Goal: Task Accomplishment & Management: Manage account settings

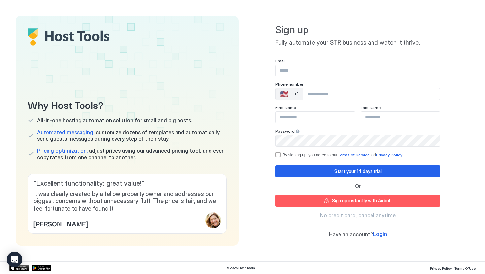
click at [315, 72] on input "Input Field" at bounding box center [358, 70] width 164 height 11
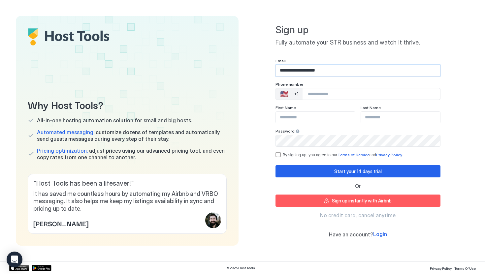
type input "**********"
type input "******"
type input "****"
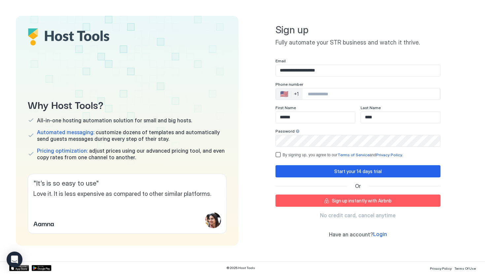
click at [290, 153] on div "By signing up, you agree to our Terms of Service and Privacy Policy ." at bounding box center [362, 155] width 158 height 5
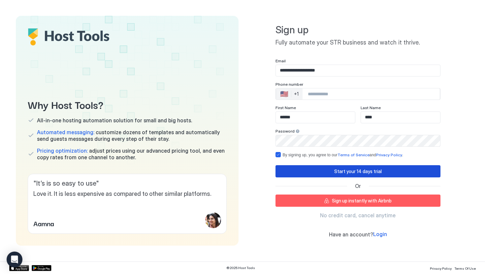
click at [312, 176] on button "Start your 14 days trial" at bounding box center [358, 171] width 165 height 12
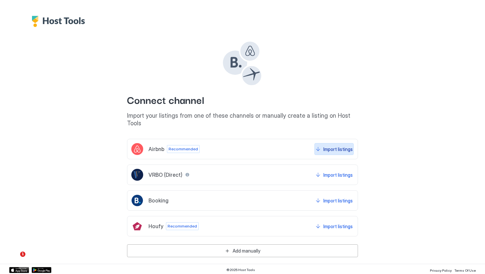
click at [343, 146] on div "Import listings" at bounding box center [338, 149] width 29 height 7
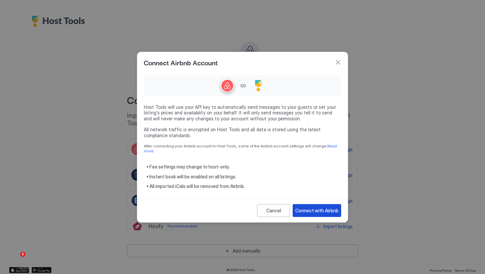
click at [320, 210] on div "Connect with Airbnb" at bounding box center [317, 210] width 43 height 7
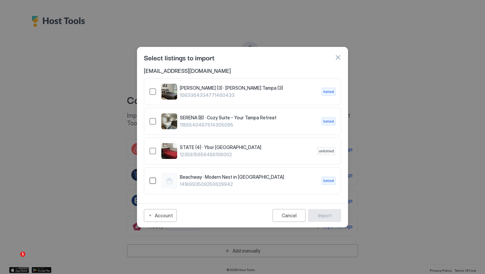
click at [154, 182] on div "1418993509250629942" at bounding box center [153, 181] width 7 height 7
click at [156, 118] on div "SERENA (B) · Cozy Suite - Your Tampa Retreat 1185540497514305095 listed" at bounding box center [243, 122] width 186 height 16
click at [322, 217] on div "Import" at bounding box center [325, 215] width 14 height 7
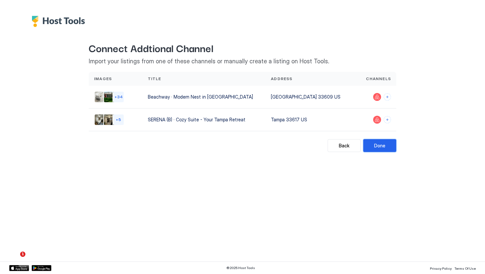
click at [389, 146] on button "Done" at bounding box center [380, 145] width 33 height 13
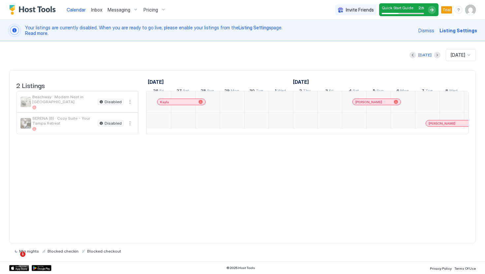
scroll to position [0, 367]
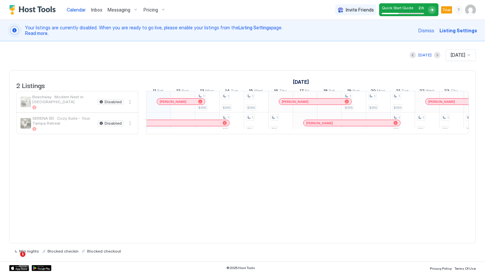
click at [115, 78] on div "2 Listings" at bounding box center [77, 80] width 122 height 19
click at [126, 30] on span "Your listings are currently disabled. When you are ready to go live, please ena…" at bounding box center [220, 31] width 390 height 12
click at [249, 27] on span "Listing Settings" at bounding box center [255, 28] width 33 height 6
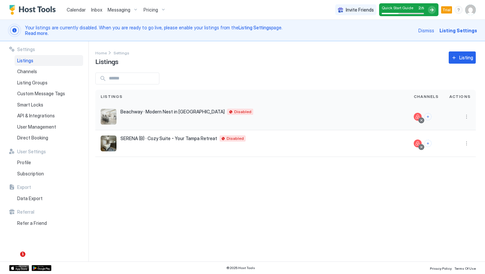
click at [189, 113] on span "Beachway · Modern Nest in South Tampa" at bounding box center [173, 112] width 104 height 6
click at [467, 115] on button "More options" at bounding box center [467, 117] width 8 height 8
click at [447, 149] on span "Listing Settings" at bounding box center [451, 147] width 29 height 5
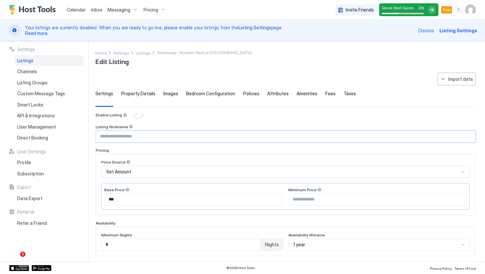
click at [139, 138] on input "Input Field" at bounding box center [285, 136] width 379 height 11
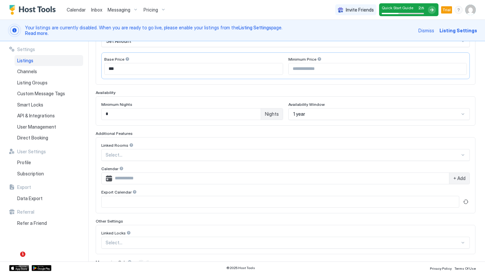
scroll to position [172, 0]
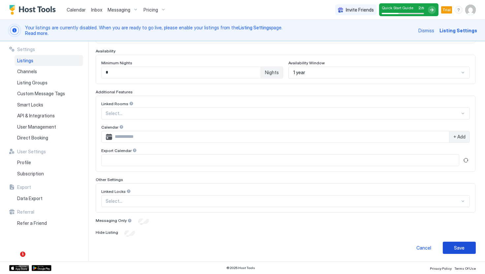
type input "********"
click at [458, 246] on div "Save" at bounding box center [459, 248] width 11 height 7
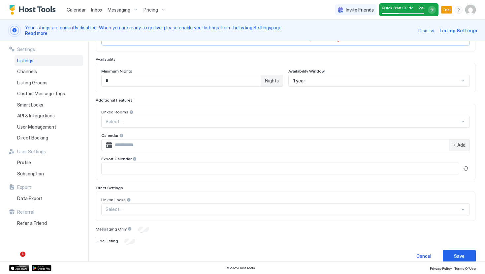
scroll to position [36, 0]
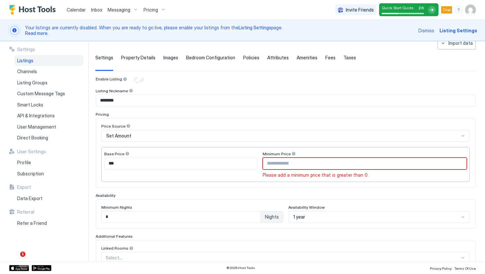
click at [102, 61] on div "Settings" at bounding box center [104, 63] width 18 height 16
click at [51, 63] on div "Listings" at bounding box center [49, 60] width 69 height 11
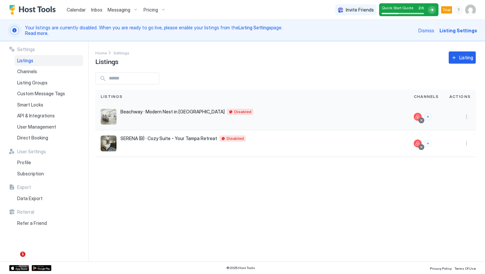
click at [207, 112] on div "Beachway · Modern Nest in South Tampa Tampa 33609 US Disabled" at bounding box center [187, 112] width 133 height 6
click at [234, 112] on span "Disabled" at bounding box center [242, 112] width 17 height 0
click at [421, 116] on div at bounding box center [418, 117] width 8 height 8
click at [432, 118] on button "Connect channels" at bounding box center [428, 116] width 7 height 7
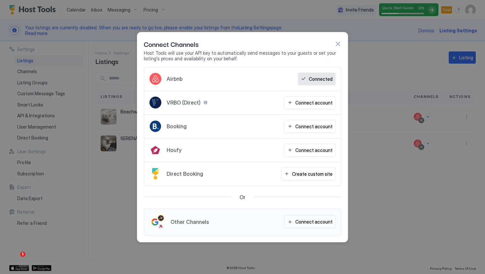
click at [396, 63] on div at bounding box center [242, 137] width 485 height 274
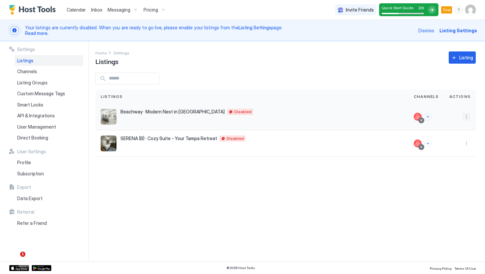
click at [467, 116] on button "More options" at bounding box center [467, 117] width 8 height 8
click at [439, 170] on span "Airbnb Settings" at bounding box center [451, 168] width 29 height 5
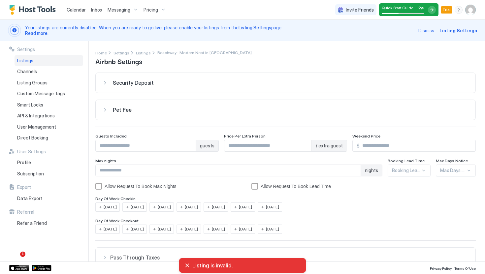
click at [140, 57] on span "Airbnb Settings" at bounding box center [118, 61] width 47 height 10
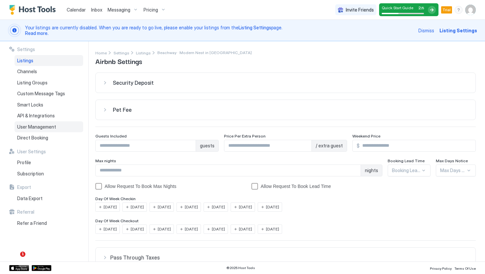
click at [53, 124] on span "User Management" at bounding box center [36, 127] width 39 height 6
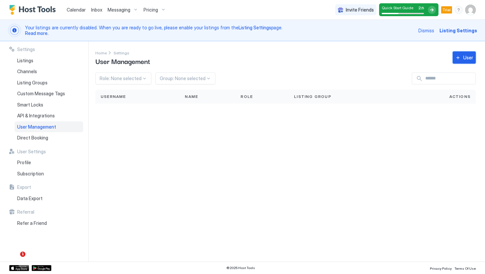
click at [461, 61] on button "User" at bounding box center [464, 58] width 23 height 12
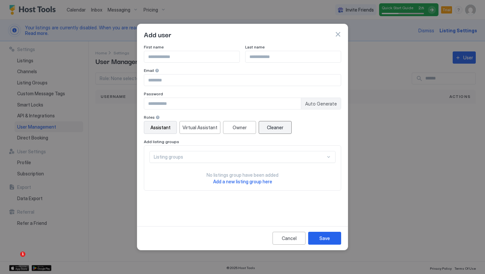
click at [275, 133] on button "Cleaner" at bounding box center [275, 127] width 33 height 13
click at [183, 60] on input "Input Field" at bounding box center [191, 56] width 95 height 11
type input "*****"
click at [337, 36] on button "button" at bounding box center [338, 34] width 7 height 7
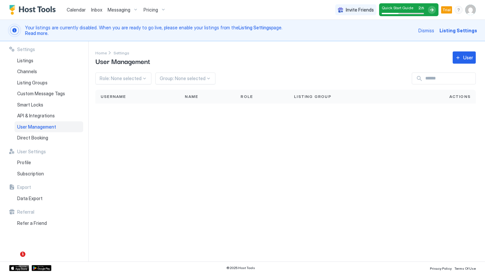
click at [83, 24] on div "Your listings are currently disabled. When you are ready to go live, please ena…" at bounding box center [220, 30] width 390 height 13
click at [237, 30] on span "Your listings are currently disabled. When you are ready to go live, please ena…" at bounding box center [220, 31] width 390 height 12
click at [245, 29] on span "Listing Settings" at bounding box center [255, 28] width 33 height 6
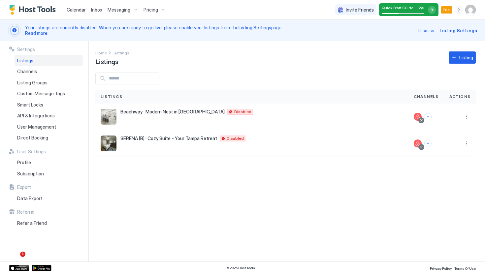
click at [252, 27] on span "Listing Settings" at bounding box center [255, 28] width 33 height 6
click at [457, 29] on span "Listing Settings" at bounding box center [459, 30] width 38 height 7
click at [169, 112] on span "Beachway · Modern Nest in South Tampa" at bounding box center [173, 112] width 104 height 6
click at [467, 120] on button "More options" at bounding box center [467, 117] width 8 height 8
click at [258, 74] on div at bounding box center [242, 137] width 485 height 274
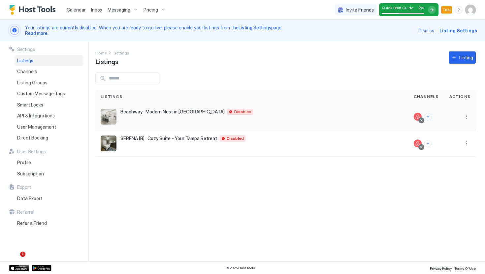
click at [199, 109] on span "Beachway · Modern Nest in South Tampa" at bounding box center [173, 112] width 104 height 6
click at [196, 112] on span "Beachway · Modern Nest in South Tampa" at bounding box center [173, 112] width 104 height 6
click at [110, 121] on img "listing image" at bounding box center [109, 117] width 16 height 16
click at [129, 115] on div "Beachway · Modern Nest in South Tampa Tampa 33609 US Disabled" at bounding box center [252, 117] width 303 height 16
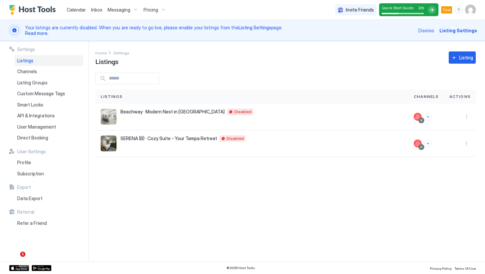
click at [46, 34] on span "Read more." at bounding box center [36, 33] width 23 height 6
click at [467, 121] on div at bounding box center [460, 117] width 32 height 27
click at [467, 117] on button "More options" at bounding box center [467, 117] width 8 height 8
click at [451, 147] on span "Listing Settings" at bounding box center [451, 147] width 29 height 5
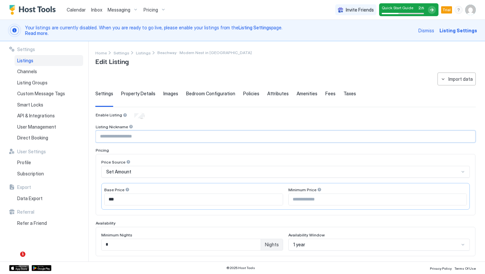
click at [204, 131] on input "Input Field" at bounding box center [285, 136] width 379 height 11
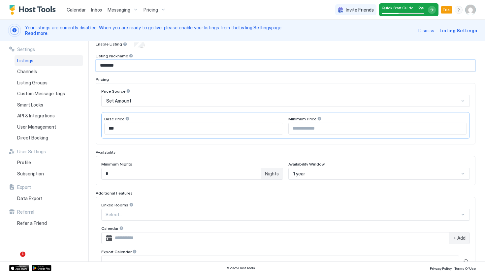
scroll to position [160, 0]
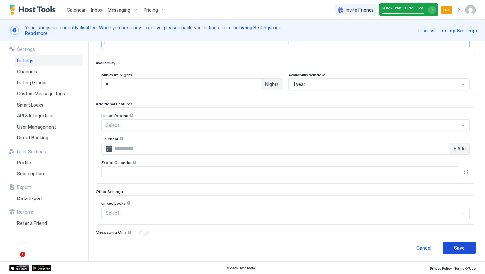
type input "********"
click at [445, 248] on button "Save" at bounding box center [459, 248] width 33 height 12
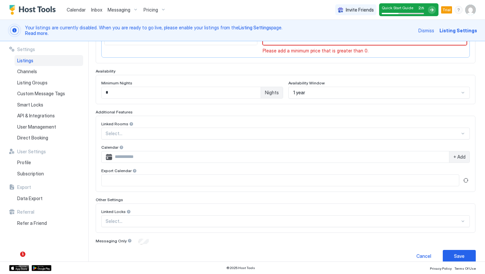
scroll to position [36, 0]
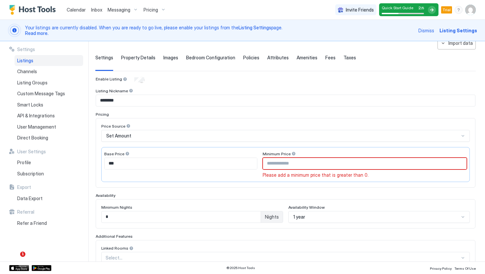
click at [296, 153] on div at bounding box center [294, 154] width 5 height 5
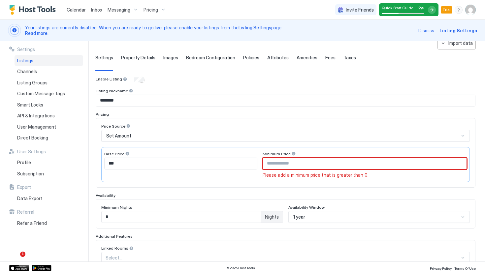
click at [298, 163] on input "Input Field" at bounding box center [365, 163] width 204 height 11
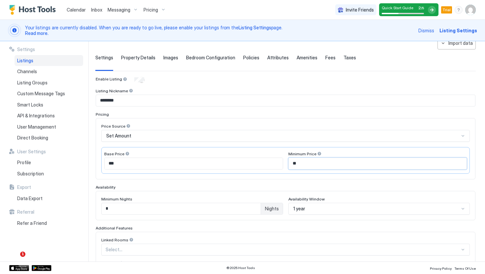
type input "*"
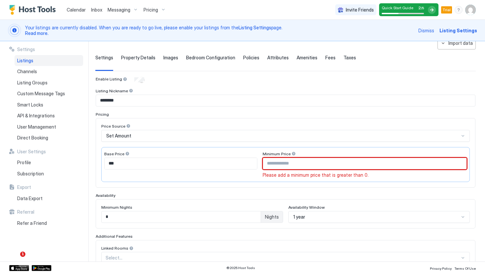
scroll to position [0, 0]
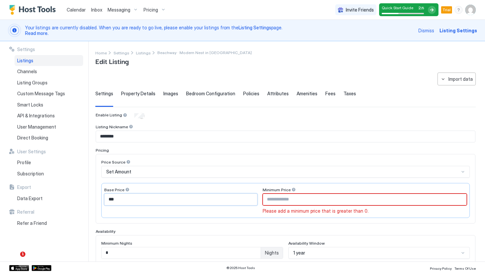
click at [203, 194] on input "***" at bounding box center [181, 199] width 153 height 11
click at [341, 200] on input "Input Field" at bounding box center [365, 199] width 204 height 11
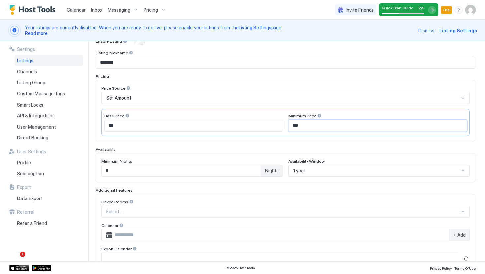
scroll to position [160, 0]
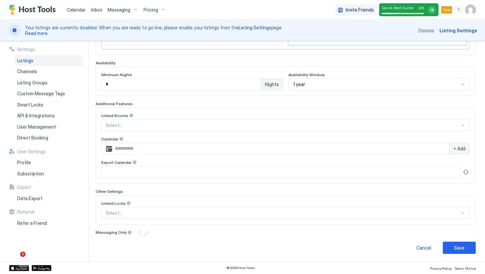
type input "***"
click at [459, 245] on div "Save" at bounding box center [459, 248] width 11 height 7
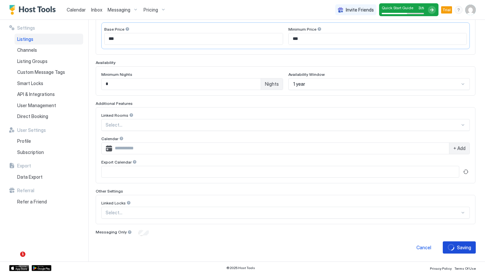
scroll to position [139, 0]
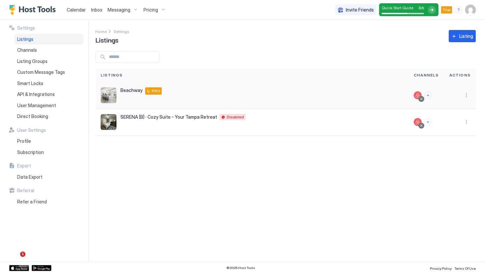
click at [161, 93] on div "Beachway Tampa 33609 US PRO" at bounding box center [252, 96] width 303 height 16
click at [156, 93] on span "PRO" at bounding box center [156, 91] width 9 height 6
click at [156, 92] on span "PRO" at bounding box center [156, 91] width 9 height 6
click at [64, 82] on div "Smart Locks" at bounding box center [49, 83] width 69 height 11
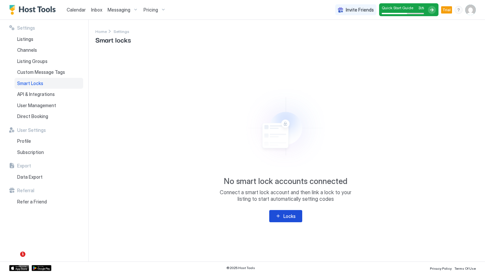
click at [289, 215] on div "Locks" at bounding box center [290, 216] width 12 height 7
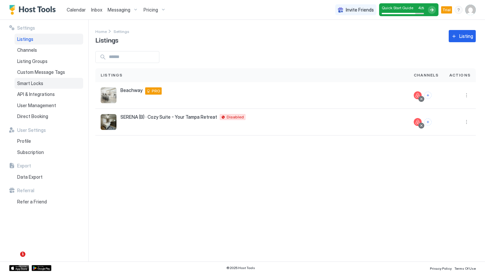
click at [43, 84] on div "Smart Locks" at bounding box center [49, 83] width 69 height 11
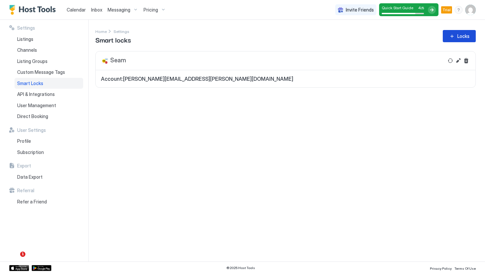
click at [464, 39] on div "Locks" at bounding box center [464, 36] width 12 height 7
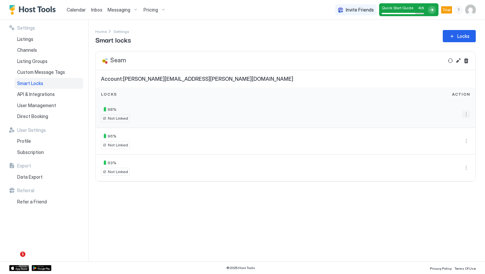
click at [467, 114] on button "More options" at bounding box center [467, 115] width 8 height 8
click at [458, 133] on span "Settings" at bounding box center [461, 134] width 16 height 5
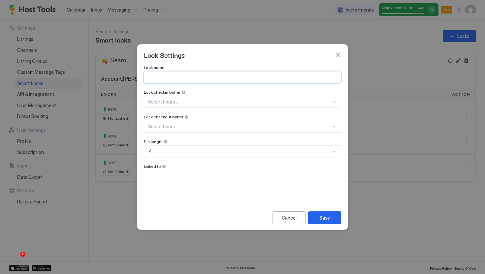
click at [298, 73] on input "Input Field" at bounding box center [242, 77] width 197 height 11
click at [340, 55] on button "button" at bounding box center [338, 55] width 7 height 7
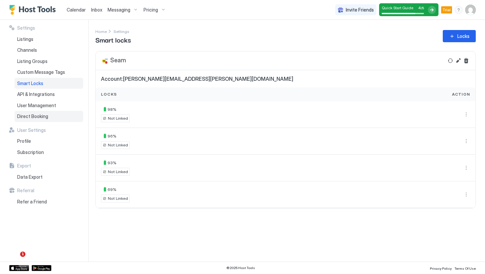
click at [46, 115] on span "Direct Booking" at bounding box center [32, 117] width 31 height 6
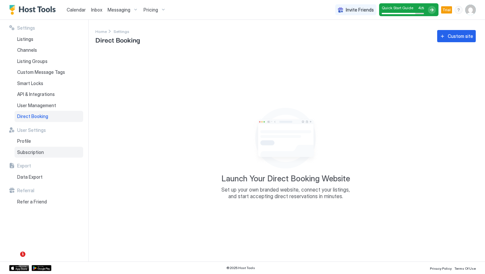
click at [40, 151] on span "Subscription" at bounding box center [30, 153] width 27 height 6
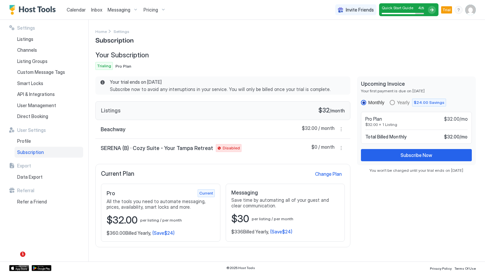
click at [233, 126] on div "Beachway $32.00 / month" at bounding box center [222, 129] width 255 height 19
click at [256, 150] on div "SERENA (B) · Cozy Suite - Your Tampa Retreat Disabled $0 / month" at bounding box center [222, 148] width 255 height 18
click at [229, 147] on span "Disabled" at bounding box center [231, 148] width 17 height 6
click at [340, 146] on button "More options" at bounding box center [341, 148] width 8 height 8
click at [332, 181] on div "Listing Settings" at bounding box center [326, 178] width 42 height 11
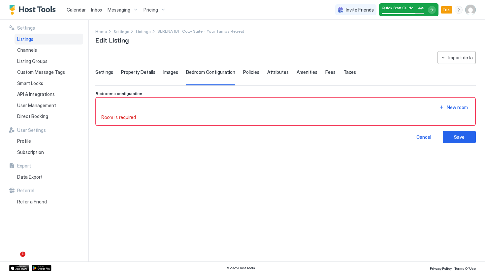
click at [105, 74] on span "Settings" at bounding box center [104, 72] width 18 height 6
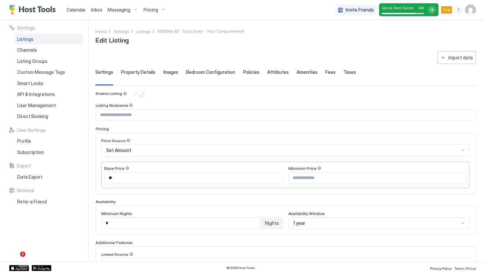
scroll to position [139, 0]
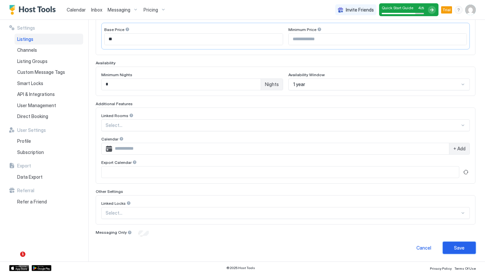
click at [452, 247] on button "Save" at bounding box center [459, 248] width 33 height 12
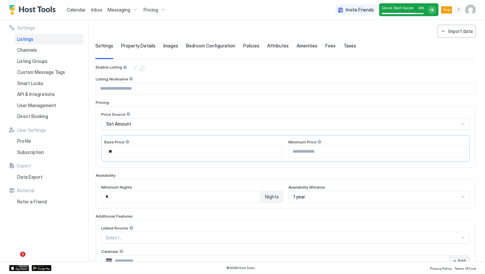
scroll to position [7, 0]
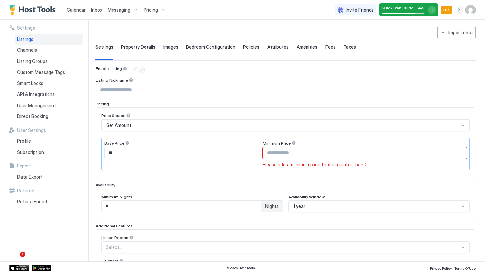
click at [324, 153] on input "Input Field" at bounding box center [365, 153] width 204 height 11
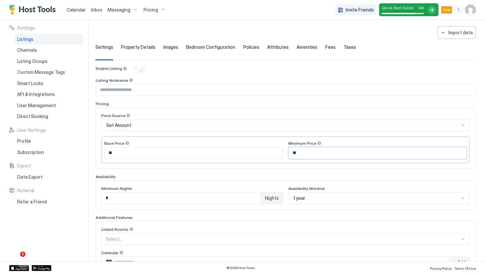
type input "*"
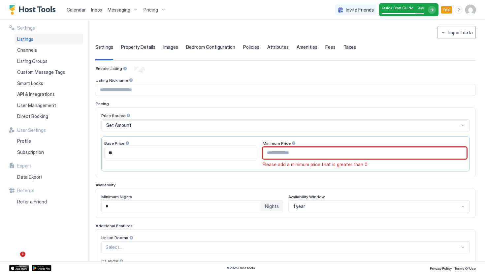
type input "*"
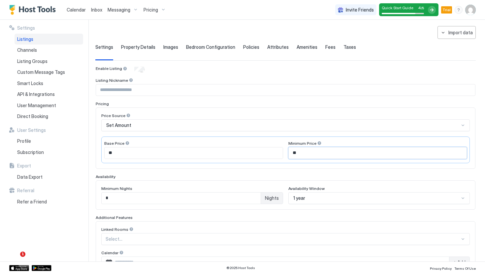
scroll to position [139, 0]
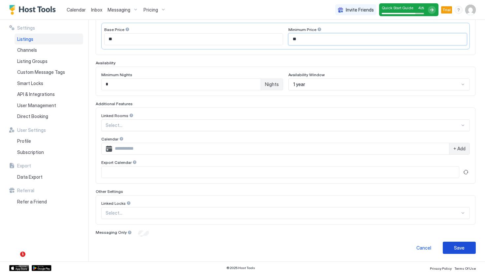
type input "**"
click at [457, 246] on div "Save" at bounding box center [459, 248] width 11 height 7
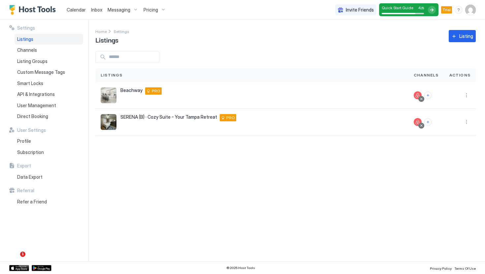
click at [154, 12] on span "Pricing" at bounding box center [151, 10] width 15 height 6
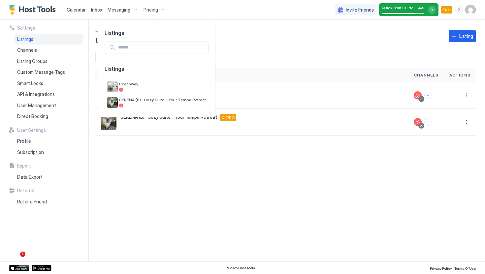
click at [121, 166] on div at bounding box center [242, 137] width 485 height 274
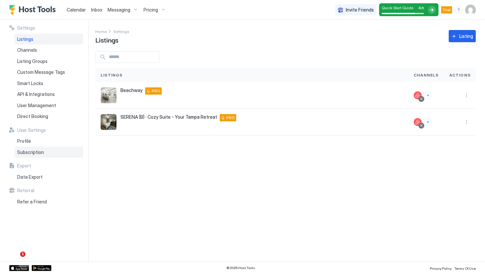
click at [33, 152] on span "Subscription" at bounding box center [30, 153] width 27 height 6
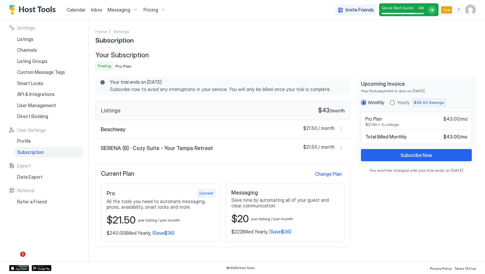
click at [166, 206] on span "All the tools you need to automate messaging, prices, availability, smart locks…" at bounding box center [161, 205] width 108 height 12
click at [160, 223] on div "$21.50 per listing / per month" at bounding box center [161, 220] width 108 height 13
click at [48, 60] on div "Listing Groups" at bounding box center [49, 61] width 69 height 11
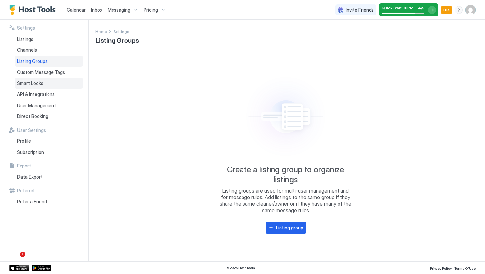
click at [57, 82] on div "Smart Locks" at bounding box center [49, 83] width 69 height 11
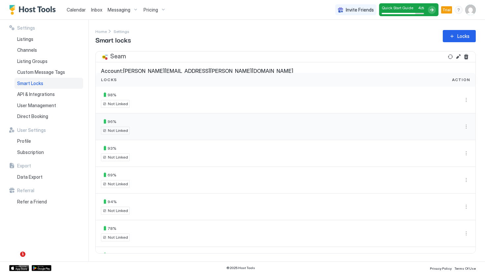
click at [133, 119] on div "96 % Not Linked" at bounding box center [205, 127] width 209 height 16
click at [108, 121] on span "96 %" at bounding box center [112, 121] width 9 height 5
click at [113, 176] on span "69 %" at bounding box center [112, 175] width 9 height 5
click at [118, 185] on span "Not Linked" at bounding box center [118, 184] width 20 height 6
click at [464, 178] on button "More options" at bounding box center [467, 180] width 8 height 8
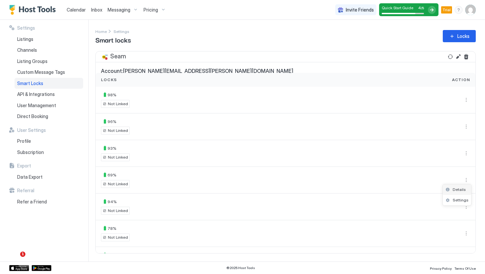
click at [464, 191] on span "Details" at bounding box center [459, 189] width 13 height 5
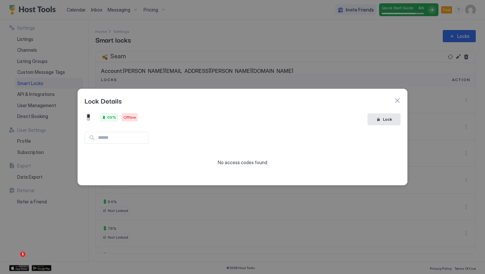
click at [398, 102] on button "button" at bounding box center [397, 100] width 7 height 7
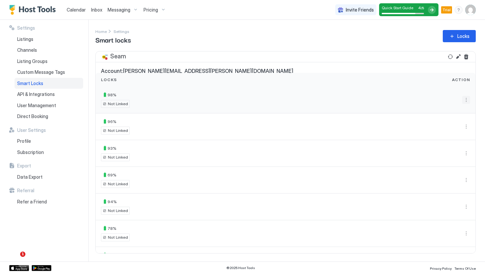
click at [469, 101] on button "More options" at bounding box center [467, 100] width 8 height 8
click at [465, 111] on span "Details" at bounding box center [459, 109] width 13 height 5
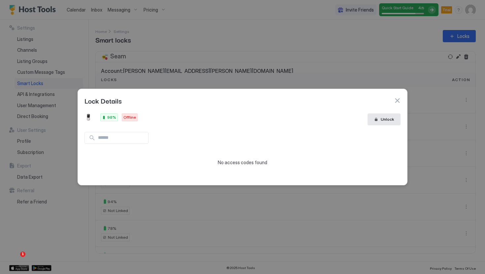
click at [398, 102] on button "button" at bounding box center [397, 100] width 7 height 7
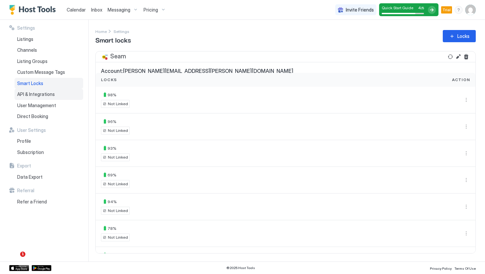
click at [52, 94] on span "API & Integrations" at bounding box center [36, 94] width 38 height 6
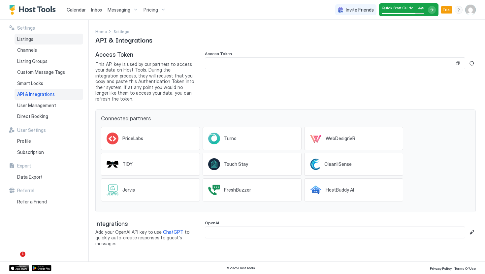
click at [58, 42] on div "Listings" at bounding box center [49, 39] width 69 height 11
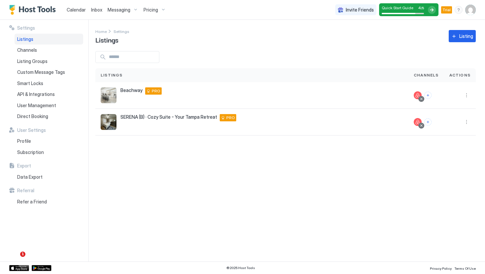
click at [75, 12] on span "Calendar" at bounding box center [76, 10] width 19 height 6
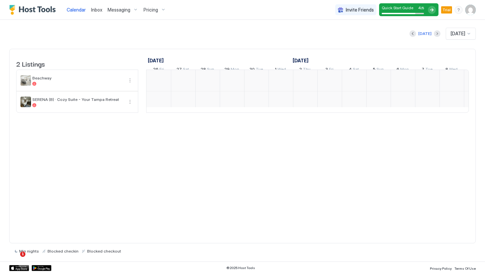
scroll to position [0, 367]
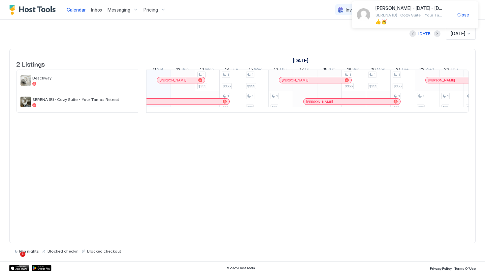
click at [333, 61] on div "[DATE]" at bounding box center [281, 61] width 758 height 10
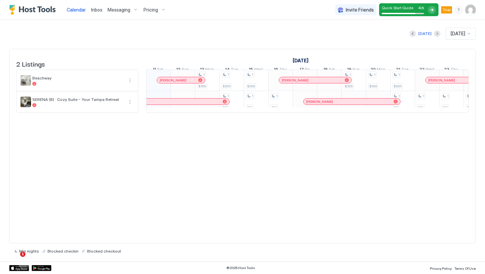
click at [110, 10] on span "Messaging" at bounding box center [119, 10] width 23 height 6
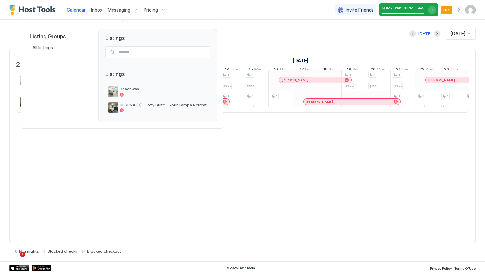
click at [115, 10] on div at bounding box center [242, 137] width 485 height 274
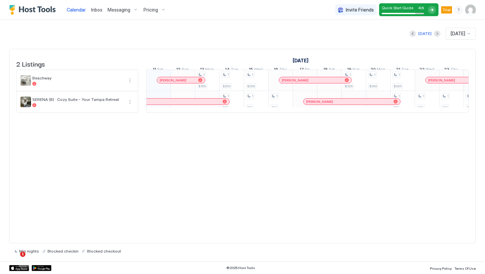
click at [126, 12] on span "Messaging" at bounding box center [119, 10] width 23 height 6
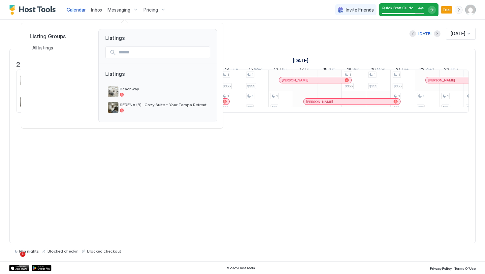
click at [218, 9] on div at bounding box center [242, 137] width 485 height 274
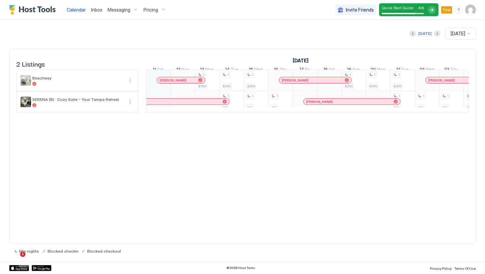
click at [155, 10] on span "Pricing" at bounding box center [151, 10] width 15 height 6
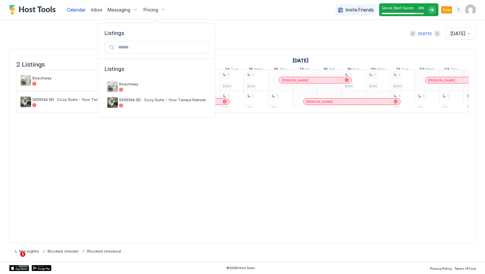
click at [160, 15] on div at bounding box center [242, 137] width 485 height 274
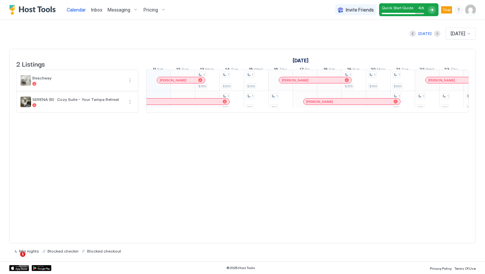
click at [51, 13] on img "Host Tools Logo" at bounding box center [34, 10] width 50 height 10
click at [144, 10] on span "Pricing" at bounding box center [151, 10] width 15 height 6
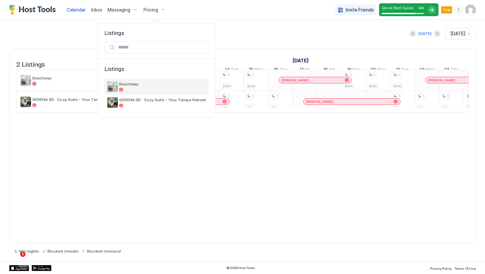
click at [129, 89] on div at bounding box center [162, 90] width 87 height 4
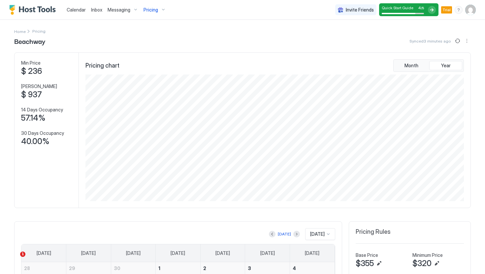
click at [478, 7] on div "Calendar Inbox Messaging Pricing Invite Friends Quick Start Guide 4 / 5 Trial KC" at bounding box center [242, 10] width 485 height 20
click at [474, 9] on img "User profile" at bounding box center [471, 10] width 11 height 11
click at [430, 36] on div "Settings" at bounding box center [434, 37] width 84 height 12
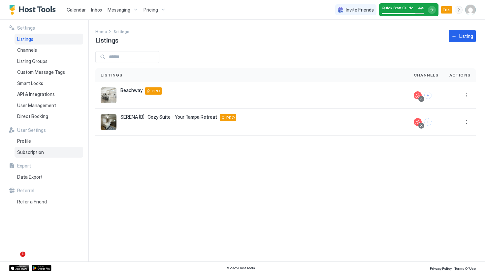
click at [42, 153] on span "Subscription" at bounding box center [30, 153] width 27 height 6
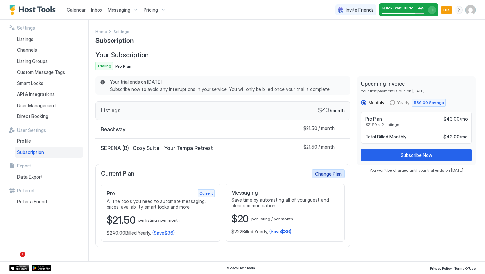
click at [330, 173] on div "Change Plan" at bounding box center [328, 174] width 27 height 7
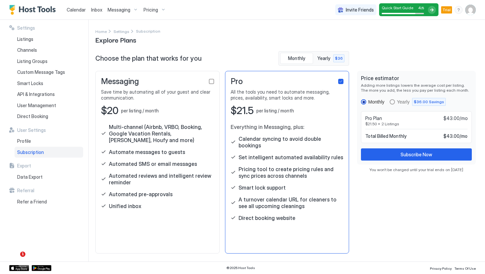
click at [157, 13] on div "Pricing" at bounding box center [155, 9] width 28 height 11
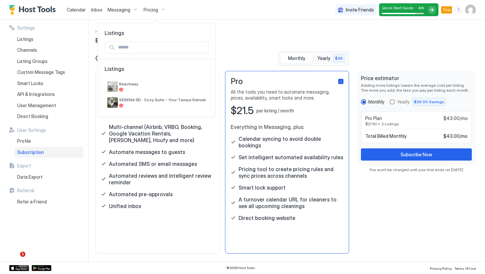
click at [237, 47] on div at bounding box center [242, 137] width 485 height 274
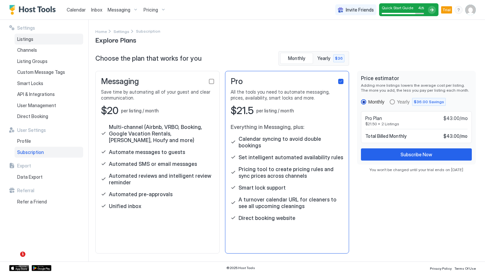
click at [50, 39] on div "Listings" at bounding box center [49, 39] width 69 height 11
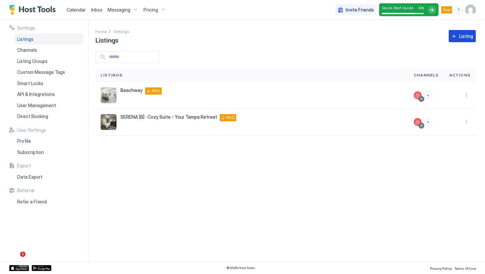
click at [468, 37] on div "Listing" at bounding box center [467, 36] width 14 height 7
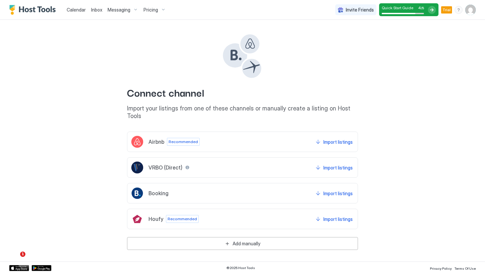
click at [276, 137] on div "Airbnb Recommended Import listings" at bounding box center [242, 142] width 231 height 20
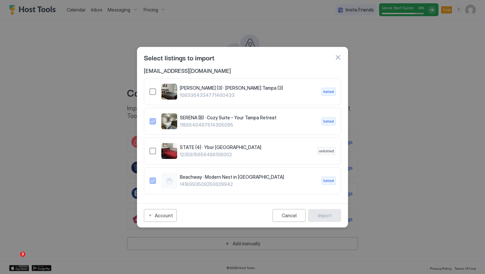
click at [149, 94] on div "LINEBAUGH (3) · Steinbrenner Tampa (3) 1063364334771460433 listed" at bounding box center [242, 91] width 197 height 27
click at [156, 96] on div "LINEBAUGH (3) · Steinbrenner Tampa (3) 1063364334771460433 listed" at bounding box center [243, 92] width 186 height 16
click at [330, 216] on div "Import" at bounding box center [325, 215] width 14 height 7
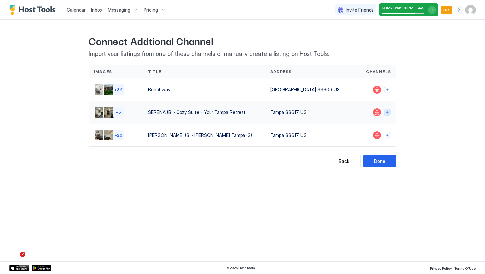
click at [389, 112] on button "Connect channels" at bounding box center [387, 112] width 7 height 7
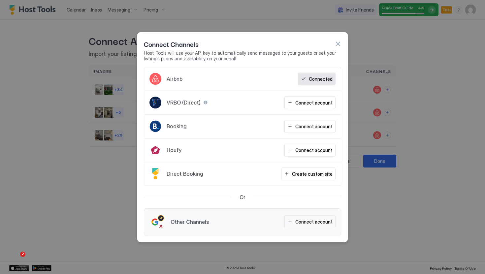
click at [339, 43] on button "button" at bounding box center [338, 44] width 7 height 7
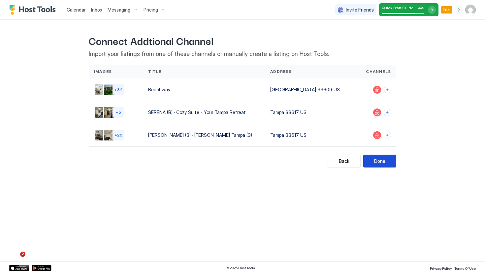
click at [376, 160] on div "Done" at bounding box center [379, 161] width 11 height 7
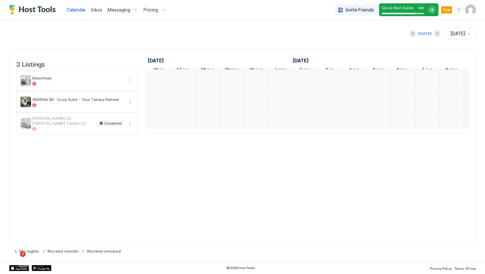
scroll to position [0, 367]
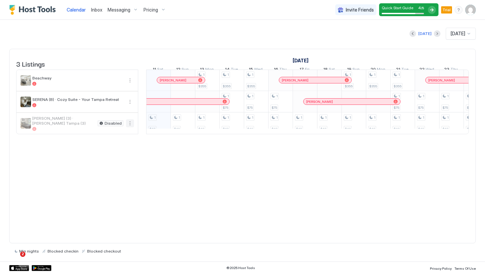
click at [132, 127] on button "More options" at bounding box center [130, 124] width 8 height 8
click at [120, 159] on span "Listing Settings" at bounding box center [118, 159] width 29 height 5
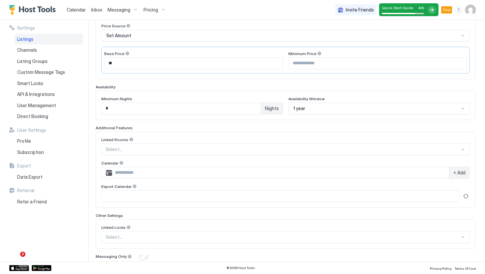
scroll to position [89, 0]
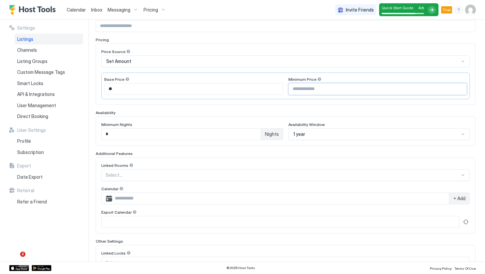
click at [320, 85] on input "Input Field" at bounding box center [378, 89] width 178 height 11
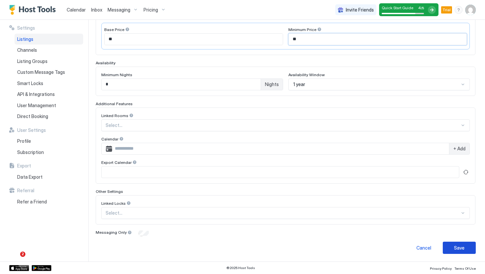
type input "**"
click at [454, 250] on button "Save" at bounding box center [459, 248] width 33 height 12
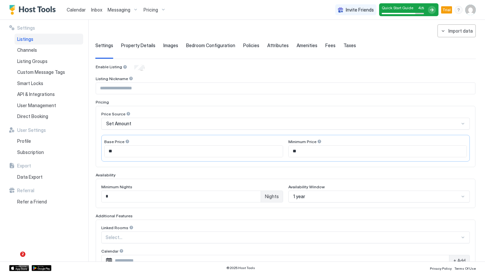
scroll to position [0, 0]
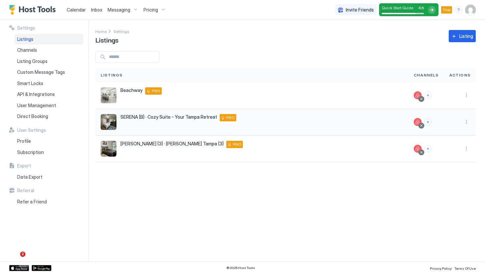
click at [231, 119] on span "PRO" at bounding box center [231, 118] width 9 height 6
click at [44, 155] on div "Subscription" at bounding box center [49, 152] width 69 height 11
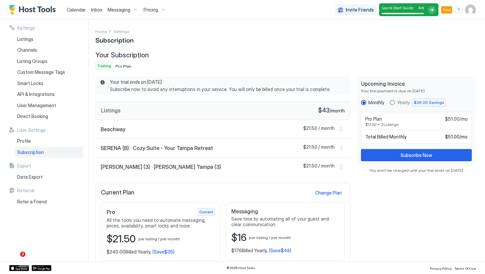
scroll to position [4, 0]
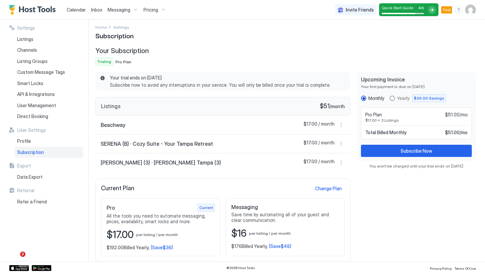
click at [278, 234] on span "per listing / per month" at bounding box center [270, 233] width 42 height 5
click at [250, 244] on span "$176 Billed Yearly," at bounding box center [249, 247] width 36 height 6
drag, startPoint x: 287, startPoint y: 247, endPoint x: 261, endPoint y: 246, distance: 26.1
click at [261, 246] on div "$176 Billed Yearly, (Save $48 )" at bounding box center [285, 247] width 108 height 6
click at [261, 246] on span "$176 Billed Yearly," at bounding box center [249, 247] width 36 height 6
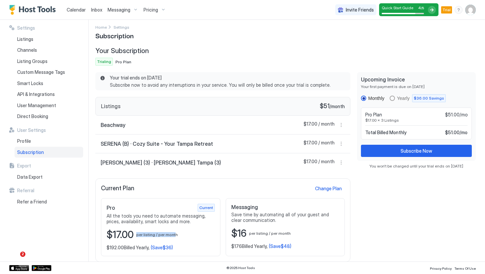
drag, startPoint x: 173, startPoint y: 235, endPoint x: 152, endPoint y: 230, distance: 21.9
click at [152, 230] on div "$17.00 per listing / per month" at bounding box center [161, 235] width 108 height 13
click at [209, 209] on span "Current" at bounding box center [206, 208] width 14 height 6
click at [330, 188] on div "Change Plan" at bounding box center [328, 188] width 27 height 7
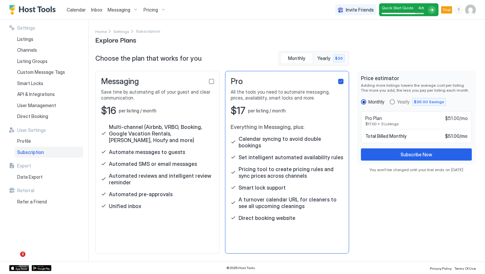
click at [391, 120] on div "Pro Plan $51.00/mo" at bounding box center [417, 119] width 102 height 6
click at [392, 125] on span "$17.00 x 3 Listings" at bounding box center [417, 124] width 102 height 5
click at [56, 105] on div "User Management" at bounding box center [49, 105] width 69 height 11
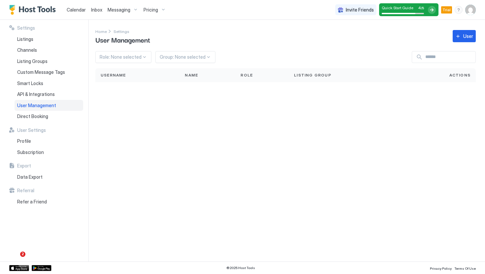
click at [75, 14] on div "Calendar" at bounding box center [76, 10] width 24 height 12
click at [83, 11] on span "Calendar" at bounding box center [76, 10] width 19 height 6
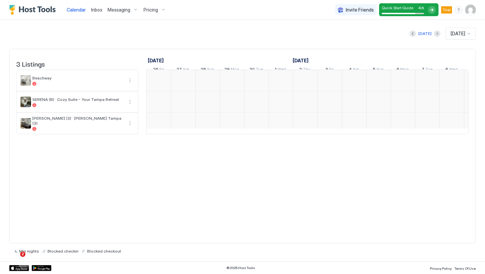
scroll to position [0, 367]
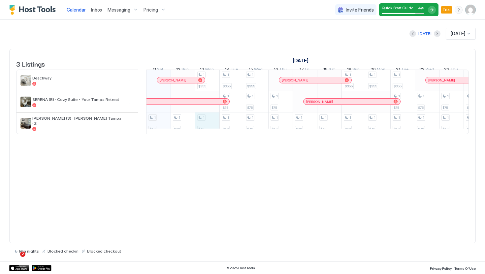
click at [203, 123] on div "1 $49 1 $49 1 $355 1 $49 1 $355 1 $75 1 $49 1 $355 1 $75 1 $49 1 $75 1 $49 1 $4…" at bounding box center [427, 102] width 1295 height 64
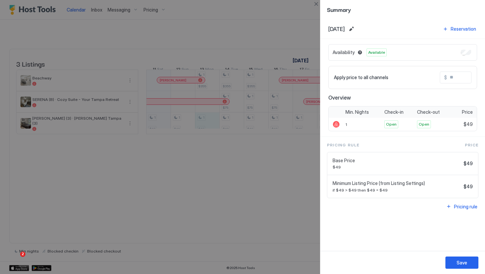
click at [259, 185] on div at bounding box center [242, 137] width 485 height 274
click at [236, 54] on div at bounding box center [242, 137] width 485 height 274
click at [149, 141] on div at bounding box center [242, 137] width 485 height 274
click at [102, 133] on div at bounding box center [242, 137] width 485 height 274
click at [281, 215] on div at bounding box center [242, 137] width 485 height 274
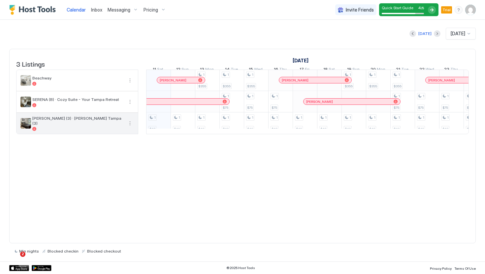
click at [76, 131] on div at bounding box center [77, 129] width 91 height 4
click at [133, 125] on button "More options" at bounding box center [130, 124] width 8 height 8
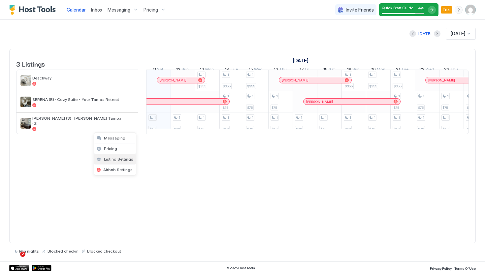
click at [123, 160] on span "Listing Settings" at bounding box center [118, 159] width 29 height 5
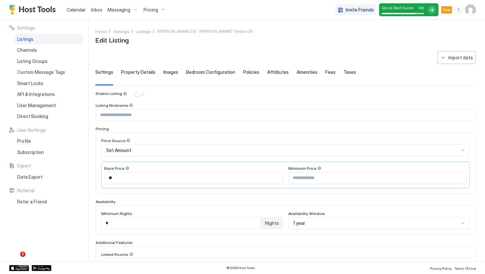
type input "**"
click at [168, 33] on span "LINEBAUGH (3) · Steinbrenner Tampa (3)" at bounding box center [205, 31] width 95 height 5
click at [145, 32] on span "Listings" at bounding box center [143, 31] width 15 height 5
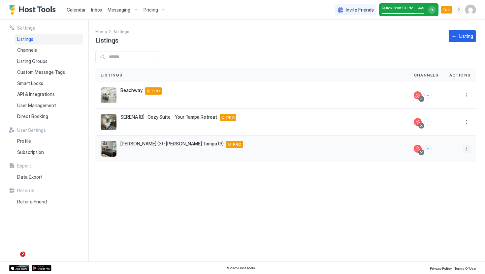
click at [468, 148] on button "More options" at bounding box center [467, 149] width 8 height 8
click at [461, 177] on span "Listing Settings" at bounding box center [451, 179] width 29 height 5
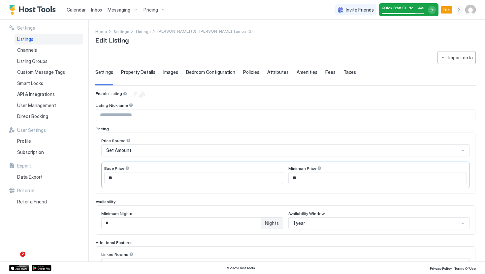
click at [132, 111] on input "Input Field" at bounding box center [285, 115] width 379 height 11
type input "**********"
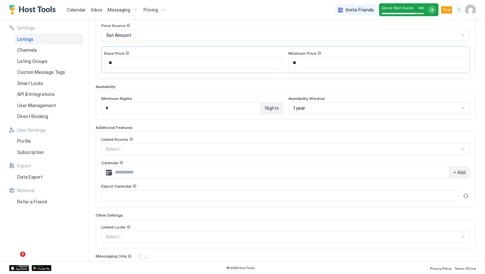
scroll to position [139, 0]
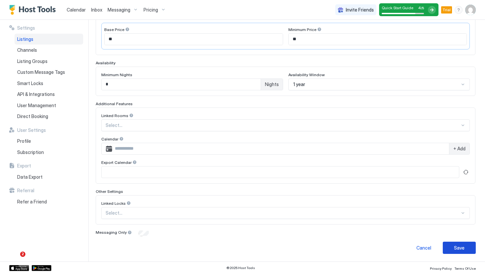
click at [453, 248] on button "Save" at bounding box center [459, 248] width 33 height 12
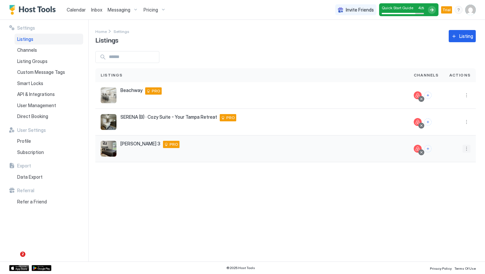
click at [465, 149] on button "More options" at bounding box center [467, 149] width 8 height 8
click at [336, 149] on div at bounding box center [242, 137] width 485 height 274
click at [140, 141] on div "Linebaugh 3 Tampa 33617 US PRO" at bounding box center [251, 149] width 313 height 27
click at [418, 149] on div at bounding box center [418, 149] width 8 height 8
click at [463, 149] on button "More options" at bounding box center [467, 149] width 8 height 8
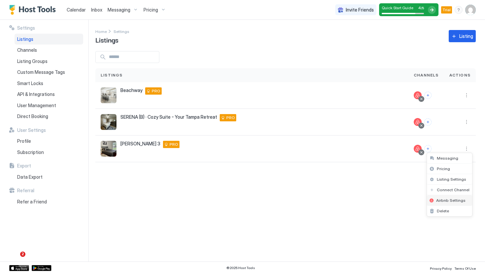
click at [454, 201] on span "Airbnb Settings" at bounding box center [451, 200] width 29 height 5
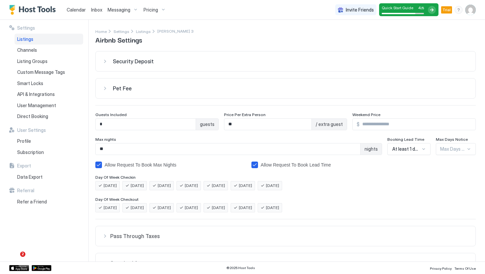
click at [81, 8] on span "Calendar" at bounding box center [76, 10] width 19 height 6
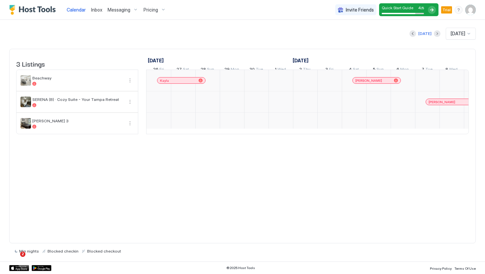
scroll to position [0, 367]
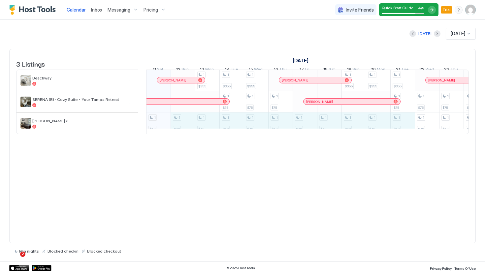
drag, startPoint x: 187, startPoint y: 128, endPoint x: 402, endPoint y: 131, distance: 215.0
click at [402, 131] on div "1 $49 1 $49 1 $355 1 $49 1 $355 1 $75 1 $49 1 $355 1 $75 1 $49 1 $75 1 $49 1 $4…" at bounding box center [427, 102] width 1295 height 64
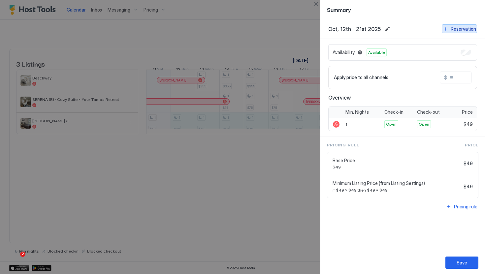
click at [463, 27] on div "Reservation" at bounding box center [463, 28] width 25 height 7
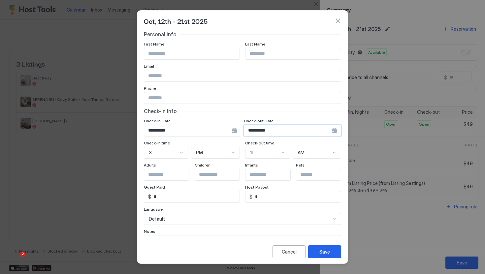
click at [278, 131] on input "**********" at bounding box center [288, 130] width 88 height 11
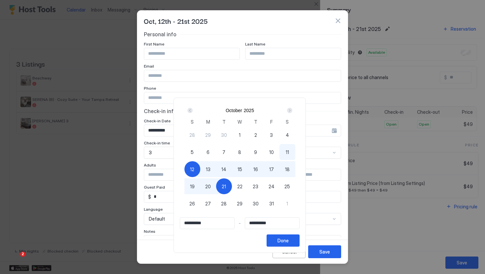
click at [293, 110] on div "Next" at bounding box center [289, 110] width 5 height 5
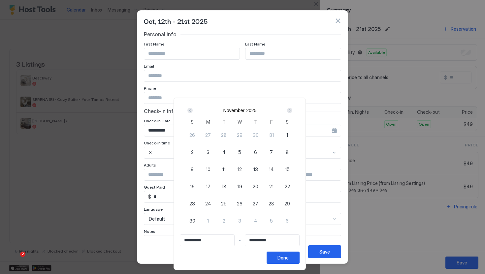
click at [293, 110] on div "Next" at bounding box center [289, 110] width 5 height 5
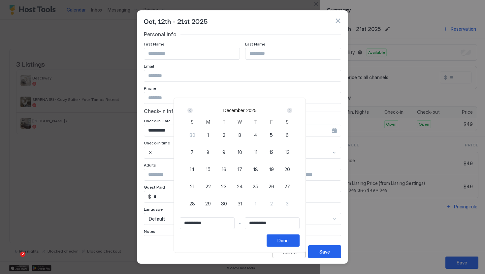
click at [293, 110] on div "Next" at bounding box center [289, 110] width 5 height 5
click at [193, 109] on div "Prev" at bounding box center [190, 110] width 5 height 5
click at [242, 204] on span "31" at bounding box center [240, 203] width 5 height 7
type input "**********"
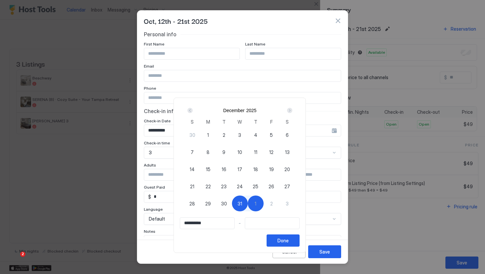
type input "**********"
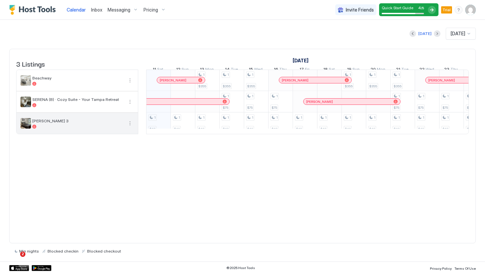
click at [80, 129] on div "[PERSON_NAME] 3" at bounding box center [77, 124] width 91 height 10
click at [132, 127] on button "More options" at bounding box center [130, 124] width 8 height 8
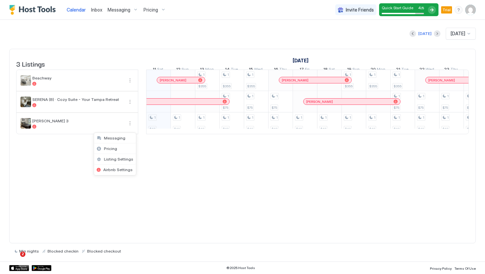
click at [162, 149] on div at bounding box center [242, 137] width 485 height 274
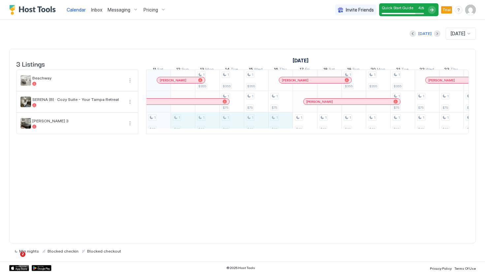
drag, startPoint x: 184, startPoint y: 129, endPoint x: 288, endPoint y: 129, distance: 104.4
click at [288, 129] on div "1 $49 1 $49 1 $355 1 $49 1 $355 1 $75 1 $49 1 $355 1 $75 1 $49 1 $75 1 $49 1 $4…" at bounding box center [427, 102] width 1295 height 64
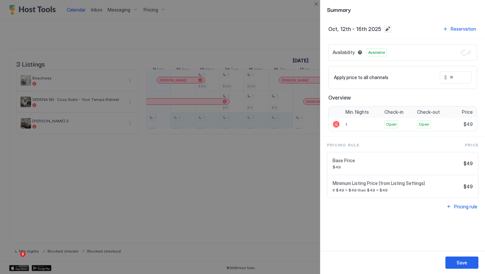
click at [384, 25] on button "Edit date range" at bounding box center [388, 29] width 8 height 8
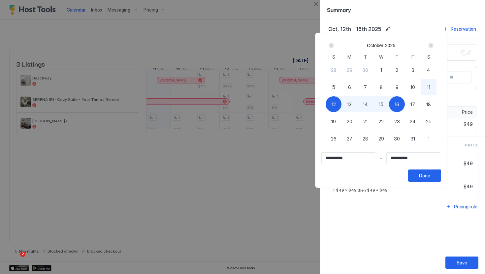
click at [437, 84] on div "11" at bounding box center [429, 87] width 16 height 16
type input "**********"
click at [435, 49] on div "Next" at bounding box center [431, 46] width 8 height 8
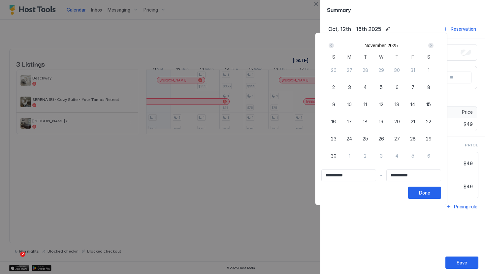
click at [435, 49] on div "Next" at bounding box center [431, 46] width 8 height 8
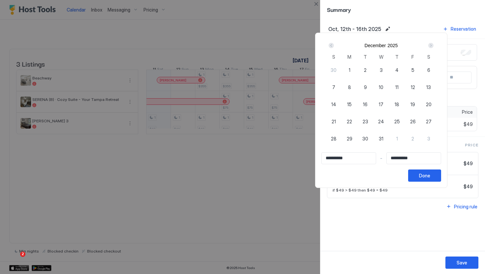
click at [384, 139] on span "31" at bounding box center [381, 138] width 5 height 7
type input "**********"
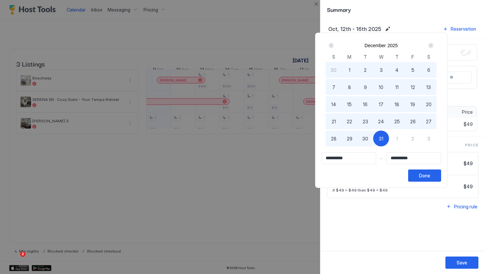
click at [427, 176] on div "Done" at bounding box center [424, 175] width 11 height 7
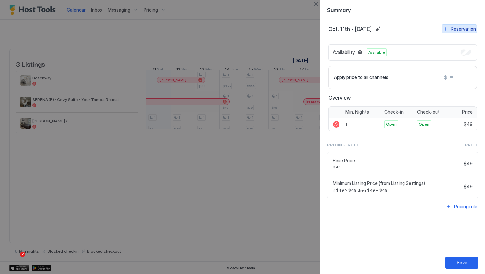
click at [462, 28] on div "Reservation" at bounding box center [463, 28] width 25 height 7
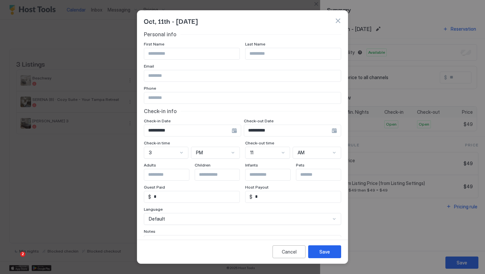
click at [211, 57] on input "Input Field" at bounding box center [191, 53] width 95 height 11
type input "******"
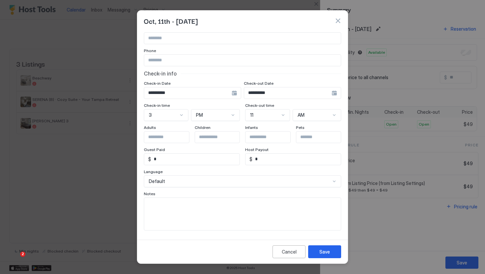
click at [207, 156] on input "*" at bounding box center [195, 159] width 88 height 11
type input "****"
click at [325, 251] on div "Save" at bounding box center [325, 252] width 11 height 7
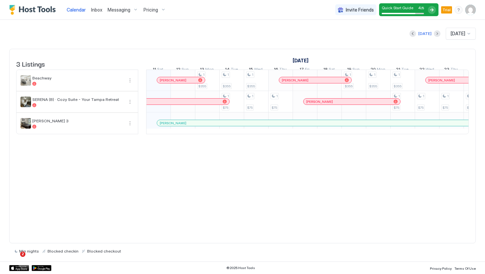
click at [132, 13] on div "Messaging" at bounding box center [123, 9] width 36 height 11
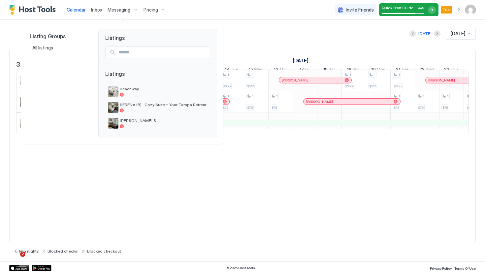
click at [106, 15] on div at bounding box center [242, 137] width 485 height 274
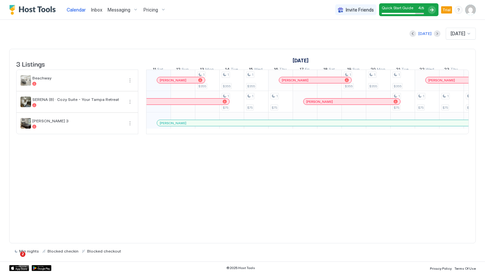
click at [97, 9] on span "Inbox" at bounding box center [96, 10] width 11 height 6
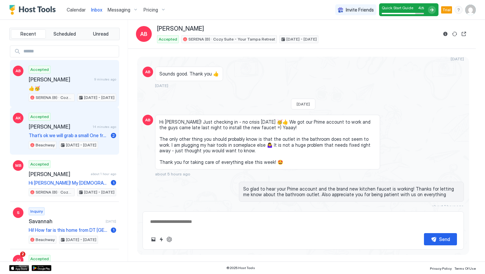
scroll to position [865, 0]
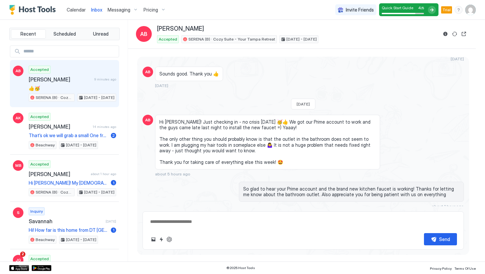
type textarea "*"
click at [154, 14] on div "Pricing" at bounding box center [155, 9] width 28 height 11
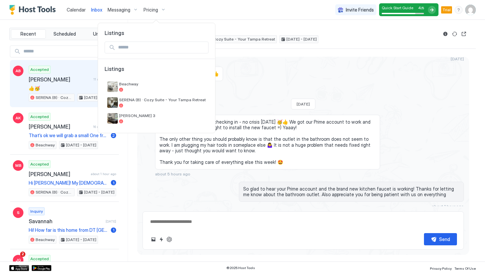
click at [84, 20] on div at bounding box center [242, 137] width 485 height 274
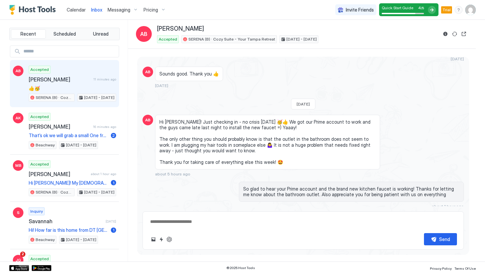
click at [447, 10] on span "Trial" at bounding box center [447, 10] width 8 height 6
click at [433, 10] on div at bounding box center [432, 10] width 8 height 8
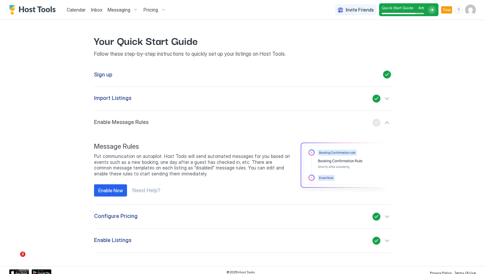
click at [159, 9] on div "Pricing" at bounding box center [155, 9] width 28 height 11
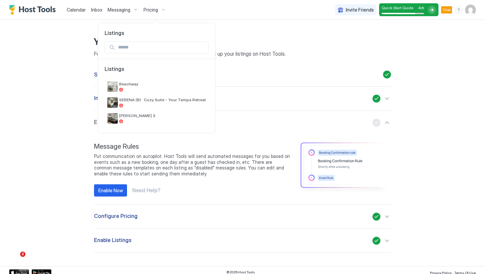
click at [73, 11] on div at bounding box center [242, 137] width 485 height 274
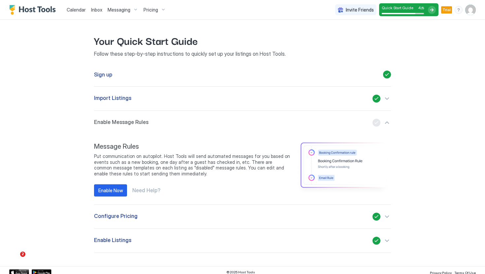
click at [70, 7] on span "Calendar" at bounding box center [76, 10] width 19 height 6
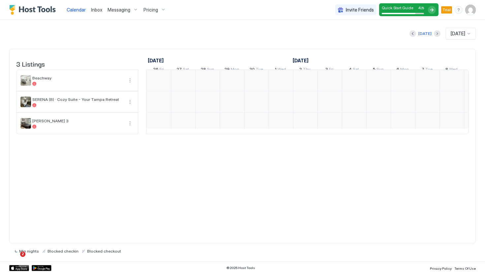
scroll to position [0, 367]
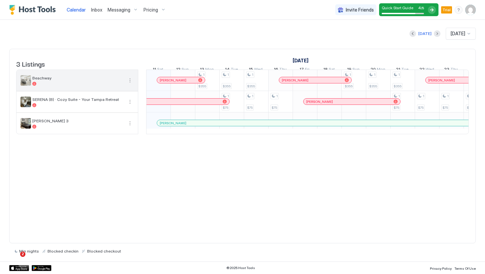
click at [96, 81] on span "Beachway" at bounding box center [77, 78] width 91 height 5
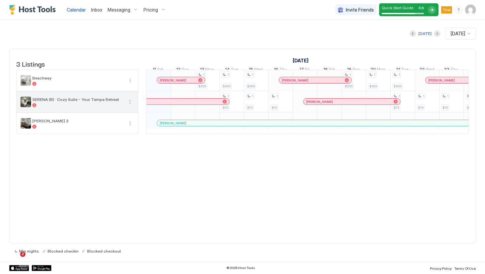
click at [128, 106] on button "More options" at bounding box center [130, 102] width 8 height 8
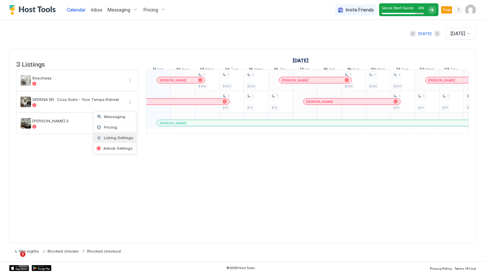
click at [118, 138] on span "Listing Settings" at bounding box center [118, 137] width 29 height 5
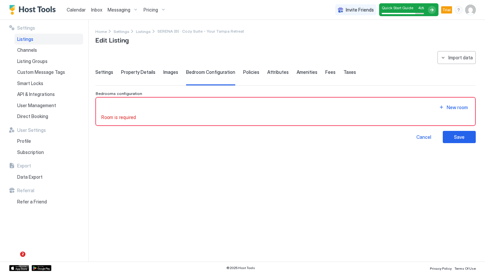
click at [114, 70] on div "Settings Property Details Images Bedroom Configuration Policies Attributes Amen…" at bounding box center [285, 77] width 381 height 16
click at [108, 70] on span "Settings" at bounding box center [104, 72] width 18 height 6
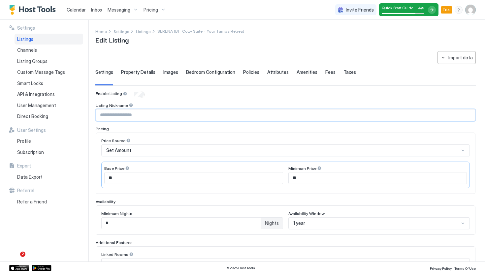
click at [148, 112] on input "Input Field" at bounding box center [285, 115] width 379 height 11
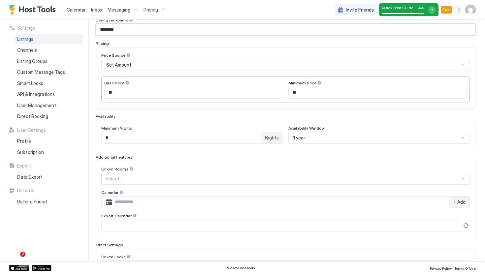
scroll to position [139, 0]
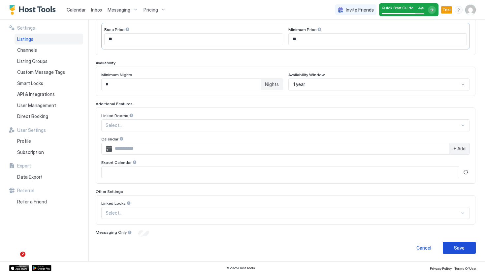
type input "********"
click at [461, 249] on div "Save" at bounding box center [459, 248] width 11 height 7
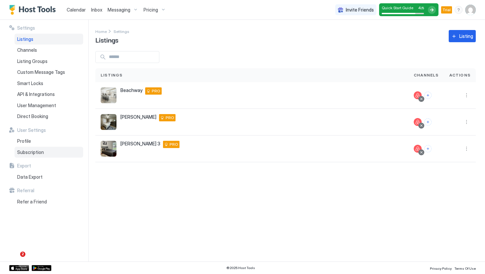
click at [48, 149] on div "Subscription" at bounding box center [49, 152] width 69 height 11
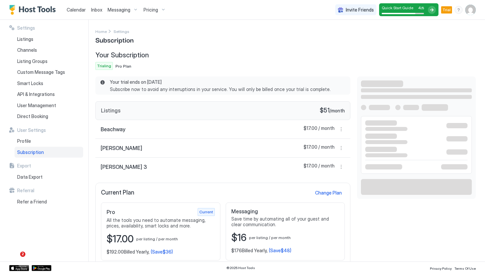
scroll to position [4, 0]
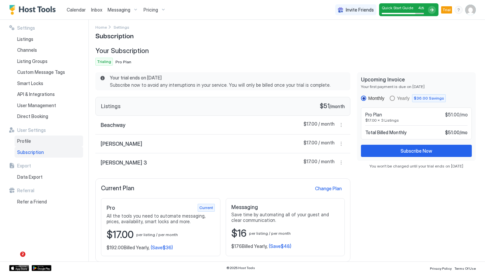
click at [65, 145] on div "Profile" at bounding box center [49, 141] width 69 height 11
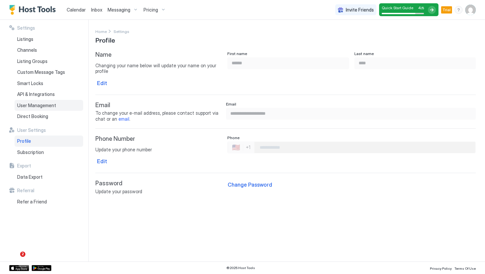
click at [52, 105] on span "User Management" at bounding box center [36, 106] width 39 height 6
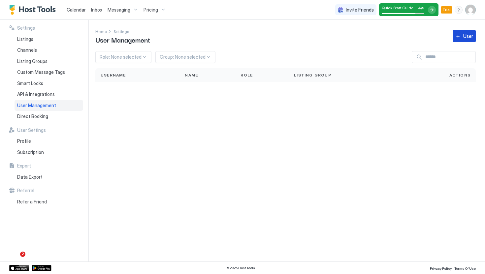
click at [457, 41] on button "User" at bounding box center [464, 36] width 23 height 12
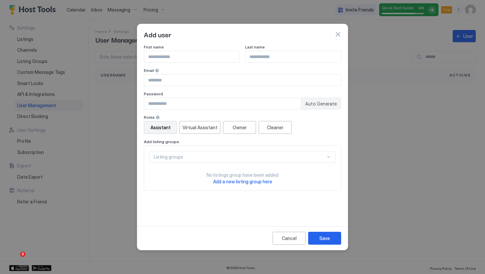
click at [182, 57] on input "Input Field" at bounding box center [191, 56] width 95 height 11
type input "********"
type input "******"
click at [190, 57] on input "********" at bounding box center [191, 56] width 95 height 11
type input "*"
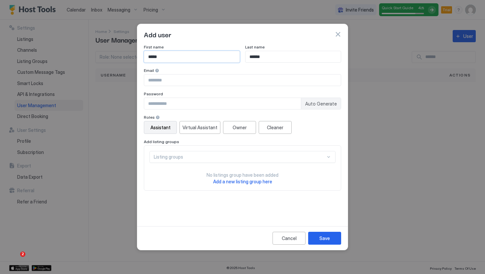
type input "*****"
type input "****"
click at [208, 81] on input "Input Field" at bounding box center [242, 80] width 197 height 11
paste input "**********"
type input "**********"
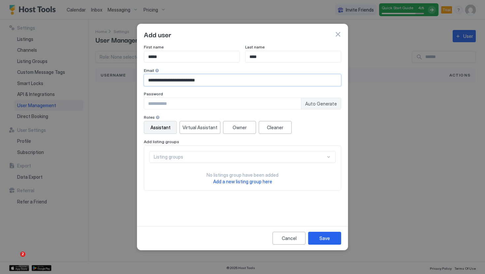
click at [271, 53] on input "****" at bounding box center [293, 56] width 95 height 11
click at [271, 54] on input "****" at bounding box center [293, 56] width 95 height 11
click at [216, 56] on input "*****" at bounding box center [191, 56] width 95 height 11
click at [204, 103] on input "Input Field" at bounding box center [222, 103] width 157 height 11
click at [334, 104] on span "Auto Generate" at bounding box center [321, 104] width 32 height 6
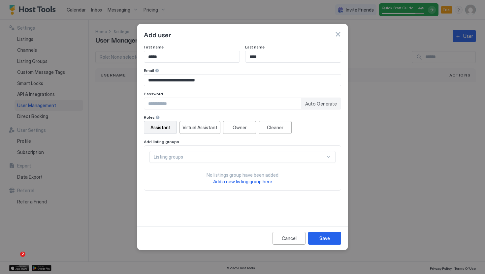
type input "********"
click at [229, 106] on input "********" at bounding box center [222, 103] width 157 height 11
click at [282, 132] on button "Cleaner" at bounding box center [275, 127] width 33 height 13
click at [293, 102] on input "Input Field" at bounding box center [222, 103] width 157 height 11
click at [282, 124] on button "Cleaner" at bounding box center [275, 127] width 33 height 13
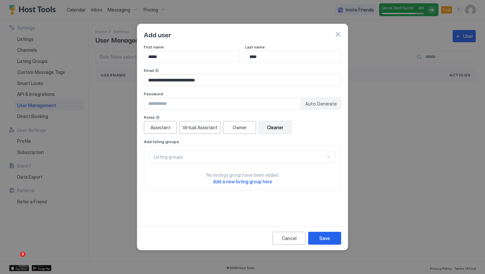
click at [315, 104] on span "Auto Generate" at bounding box center [321, 104] width 32 height 6
click at [314, 104] on span "Auto Generate" at bounding box center [321, 104] width 32 height 6
click at [281, 105] on input "********" at bounding box center [222, 103] width 157 height 11
type input "*"
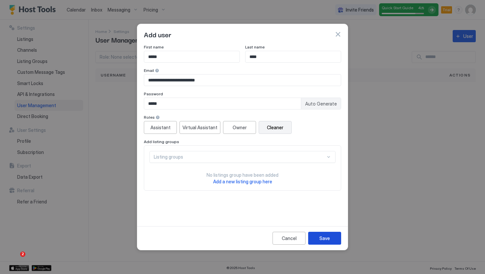
click at [325, 237] on div "Save" at bounding box center [325, 238] width 11 height 7
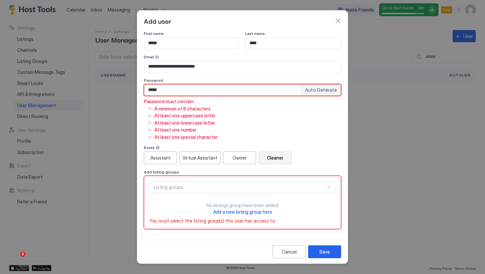
click at [267, 93] on input "*****" at bounding box center [222, 90] width 157 height 11
click at [318, 89] on span "Auto Generate" at bounding box center [321, 90] width 32 height 6
click at [293, 88] on input "********" at bounding box center [222, 90] width 157 height 11
click at [318, 89] on span "Auto Generate" at bounding box center [321, 90] width 32 height 6
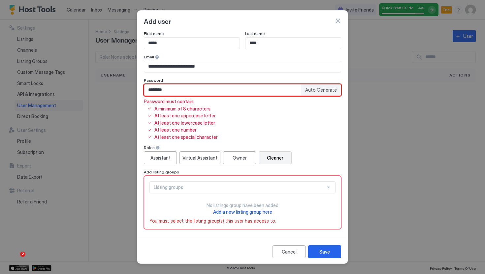
click at [289, 91] on input "********" at bounding box center [222, 90] width 157 height 11
type input "*"
click at [276, 89] on input "*********" at bounding box center [222, 90] width 157 height 11
type input "*********"
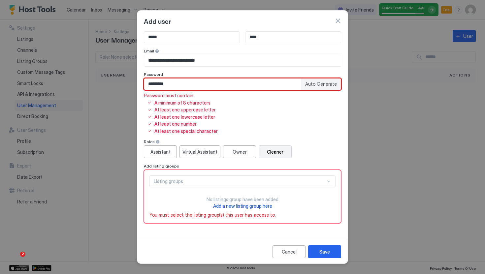
click at [271, 188] on div "Listing groups No listings group have been added Add a new listing group here" at bounding box center [243, 193] width 186 height 34
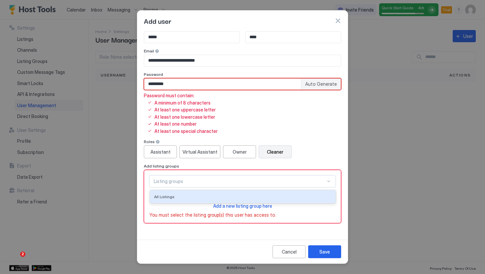
click at [260, 209] on link "Add a new listing group here" at bounding box center [242, 206] width 59 height 7
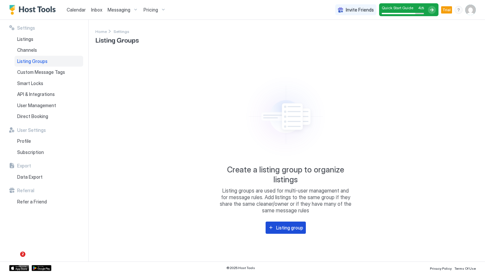
click at [280, 231] on button "Listing group" at bounding box center [286, 228] width 40 height 12
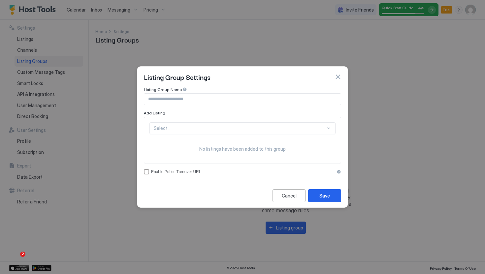
click at [236, 97] on input "Input Field" at bounding box center [242, 99] width 197 height 11
click at [166, 135] on div "Select... No listings have been added to this group" at bounding box center [243, 141] width 186 height 36
click at [338, 77] on button "button" at bounding box center [338, 77] width 7 height 7
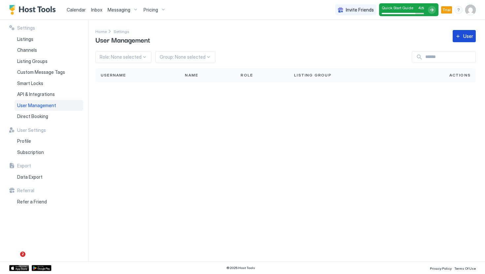
click at [467, 33] on div "User" at bounding box center [469, 36] width 10 height 7
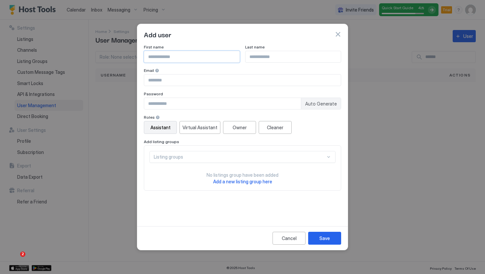
click at [199, 56] on input "Input Field" at bounding box center [191, 56] width 95 height 11
click at [187, 56] on input "Input Field" at bounding box center [191, 56] width 95 height 11
type input "*****"
type input "****"
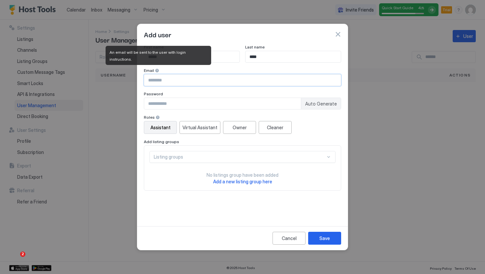
paste input "**********"
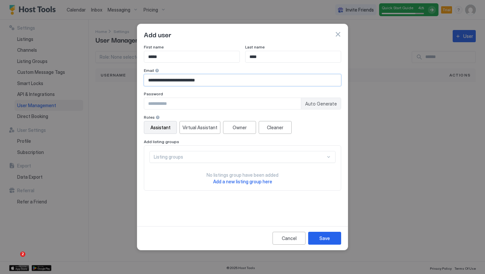
type input "**********"
click at [225, 104] on input "Input Field" at bounding box center [222, 103] width 157 height 11
click at [274, 118] on div "Roles" at bounding box center [242, 118] width 197 height 6
click at [274, 128] on div "Cleaner" at bounding box center [275, 127] width 17 height 7
click at [258, 158] on div "Listing groups" at bounding box center [240, 157] width 172 height 6
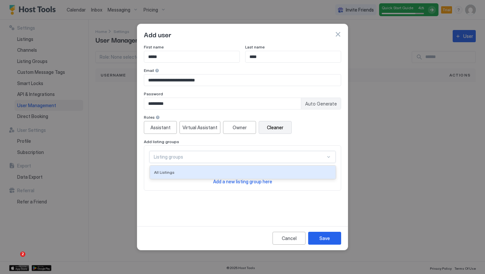
click at [261, 162] on div "Listing groups" at bounding box center [243, 157] width 186 height 12
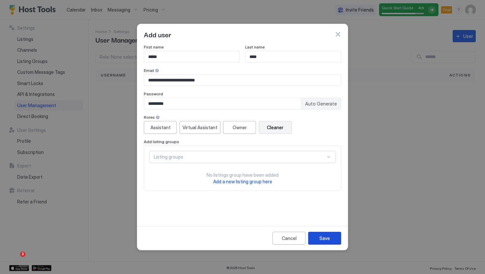
click at [316, 238] on button "Save" at bounding box center [324, 238] width 33 height 13
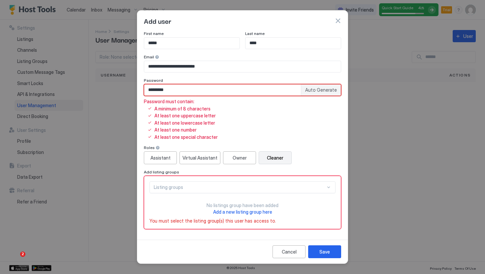
click at [254, 114] on div "Password must contain: A minimum of 8 characters At least one uppercase letter …" at bounding box center [242, 119] width 197 height 41
click at [233, 84] on div "Password" at bounding box center [242, 81] width 197 height 6
click at [233, 89] on input "*********" at bounding box center [222, 90] width 157 height 11
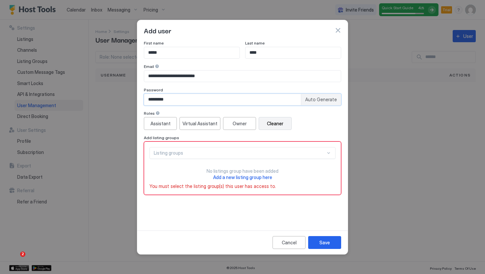
type input "*********"
click at [263, 180] on span "Add a new listing group here" at bounding box center [242, 178] width 59 height 6
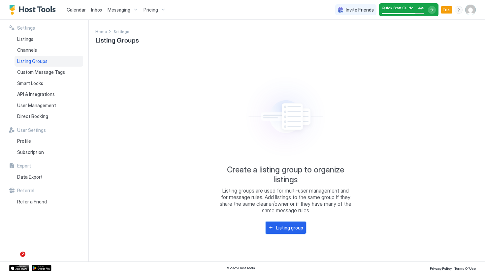
click at [278, 229] on div "Listing group" at bounding box center [289, 228] width 27 height 7
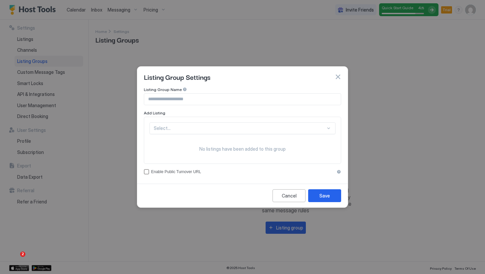
click at [249, 123] on div "Select..." at bounding box center [243, 129] width 186 height 12
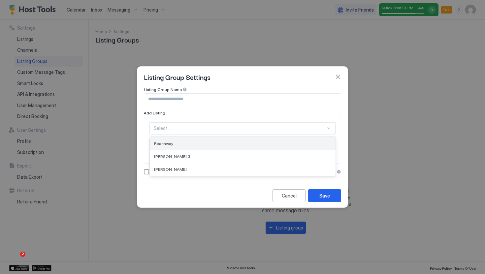
click at [245, 142] on div "Beachway" at bounding box center [243, 143] width 178 height 5
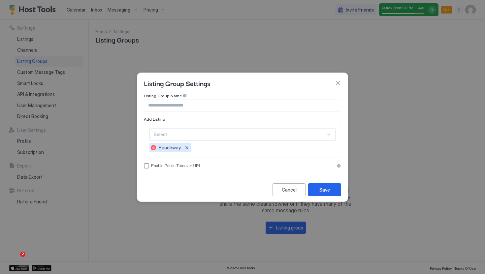
click at [250, 137] on div "Select..." at bounding box center [243, 135] width 186 height 12
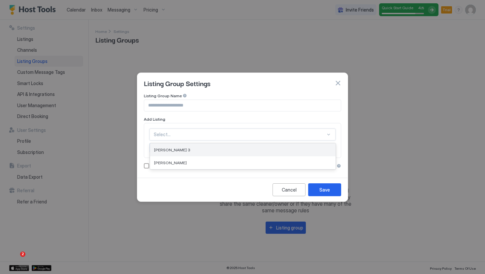
click at [239, 149] on div "[PERSON_NAME] 3" at bounding box center [243, 150] width 178 height 5
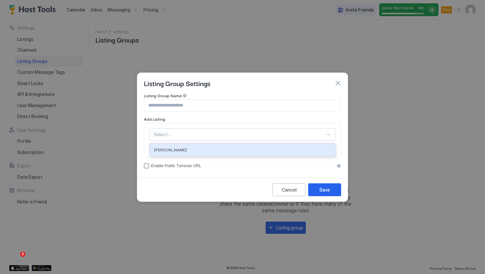
click at [248, 139] on div "Select..." at bounding box center [243, 135] width 186 height 12
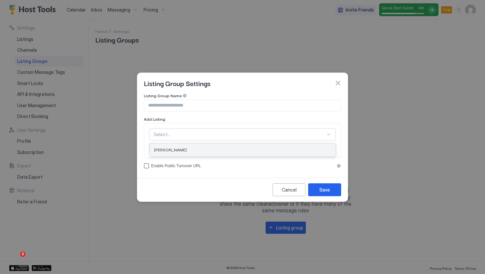
click at [249, 150] on div "[PERSON_NAME]" at bounding box center [243, 150] width 178 height 5
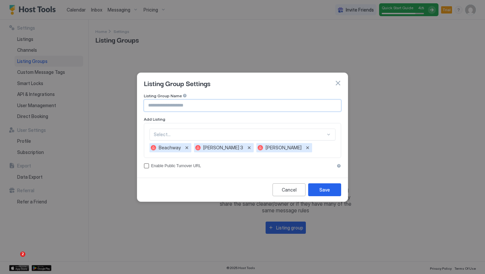
click at [260, 109] on input "Input Field" at bounding box center [242, 105] width 197 height 11
type input "*******"
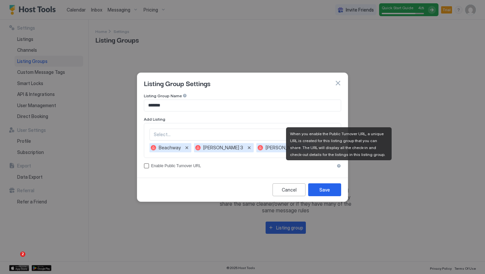
click at [340, 167] on div "accessCode" at bounding box center [339, 166] width 5 height 5
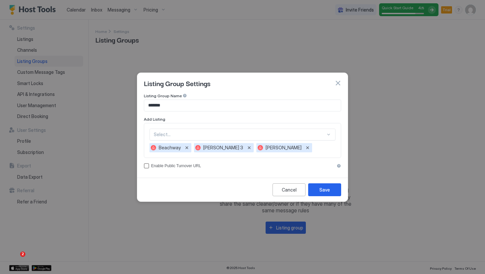
click at [196, 168] on div "Listing Group Name ******* Add Listing Select... Beachway Linebaugh 3 Serena B …" at bounding box center [242, 134] width 211 height 82
click at [195, 165] on div "Enable Public Turnover URL" at bounding box center [243, 166] width 184 height 5
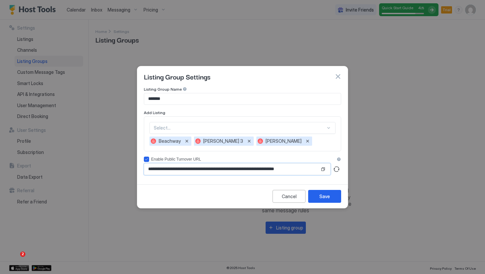
click at [301, 167] on input "**********" at bounding box center [232, 169] width 176 height 11
click at [337, 168] on button "Generate turnover URL" at bounding box center [336, 169] width 9 height 9
type input "**********"
click at [306, 169] on input "**********" at bounding box center [232, 169] width 176 height 11
click at [324, 197] on div "Save" at bounding box center [325, 196] width 11 height 7
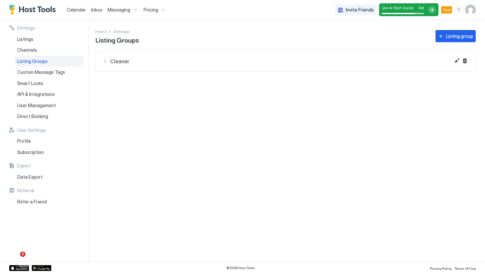
click at [177, 60] on span "Cleaner" at bounding box center [289, 61] width 359 height 7
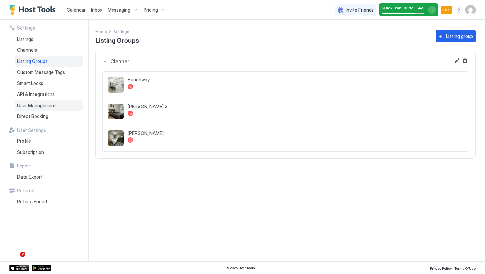
click at [58, 104] on div "User Management" at bounding box center [49, 105] width 69 height 11
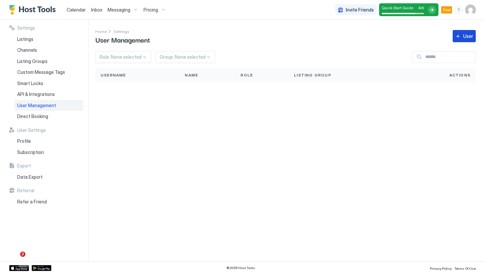
click at [461, 36] on button "User" at bounding box center [464, 36] width 23 height 12
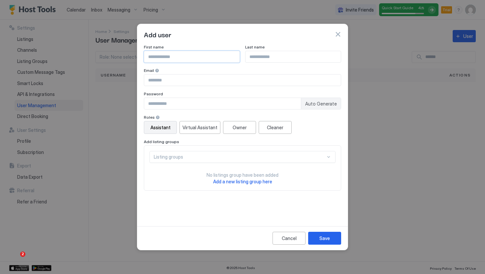
click at [194, 60] on input "Input Field" at bounding box center [191, 56] width 95 height 11
type input "*****"
type input "****"
click at [224, 78] on input "Input Field" at bounding box center [242, 80] width 197 height 11
paste input "**********"
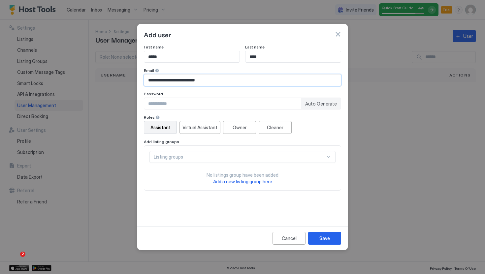
type input "**********"
click at [239, 98] on input "Input Field" at bounding box center [222, 103] width 157 height 11
click at [308, 96] on div "Password" at bounding box center [242, 94] width 197 height 6
click at [283, 134] on div "Roles Assistant Virtual Assistant Owner Cleaner Add listing groups Listing grou…" at bounding box center [242, 153] width 197 height 76
click at [287, 129] on button "Cleaner" at bounding box center [275, 127] width 33 height 13
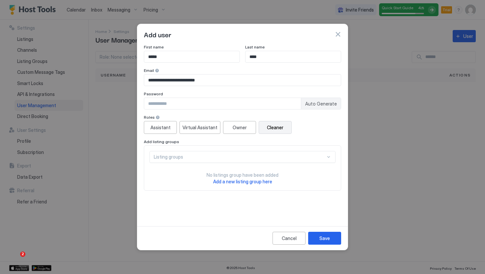
click at [270, 161] on div "Listing groups" at bounding box center [243, 157] width 186 height 12
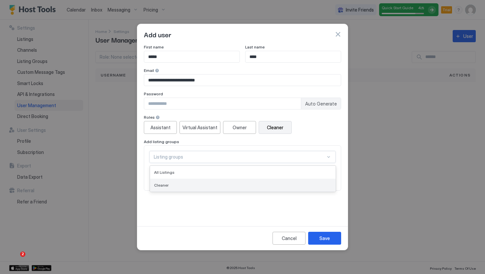
click at [254, 183] on div "Cleaner" at bounding box center [243, 185] width 186 height 13
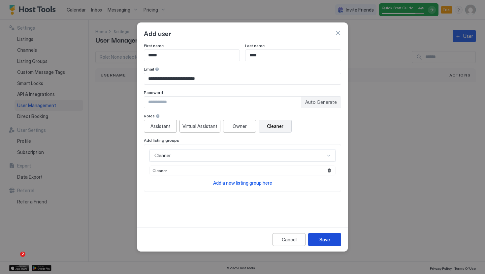
click at [318, 237] on button "Save" at bounding box center [324, 239] width 33 height 13
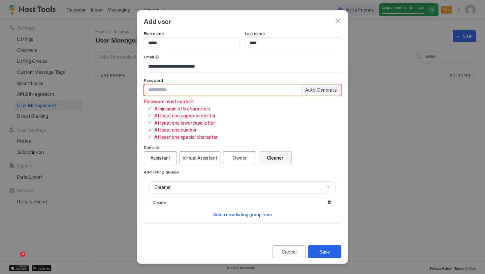
click at [286, 96] on div "Auto Generate" at bounding box center [242, 90] width 197 height 12
click at [288, 88] on input "Input Field" at bounding box center [222, 90] width 157 height 11
click at [318, 92] on span "Auto Generate" at bounding box center [321, 90] width 32 height 6
click at [273, 88] on input "********" at bounding box center [222, 90] width 157 height 11
click at [328, 88] on span "Auto Generate" at bounding box center [321, 90] width 32 height 6
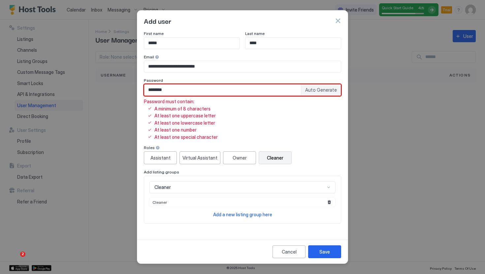
click at [285, 93] on input "********" at bounding box center [222, 90] width 157 height 11
click at [322, 90] on span "Auto Generate" at bounding box center [321, 90] width 32 height 6
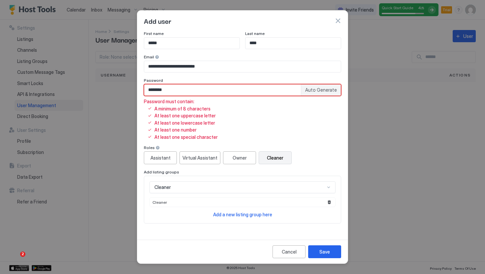
click at [291, 94] on input "********" at bounding box center [222, 90] width 157 height 11
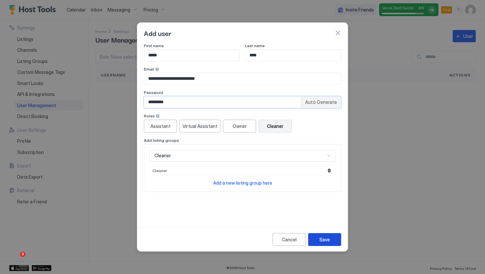
type input "*********"
click at [330, 238] on div "Save" at bounding box center [325, 239] width 11 height 7
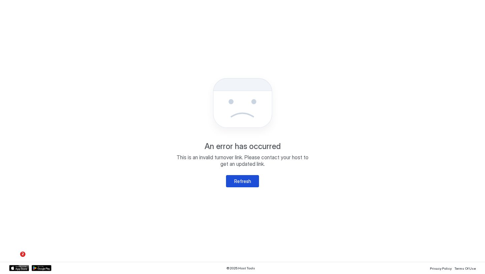
click at [239, 182] on div "Refresh" at bounding box center [242, 181] width 17 height 7
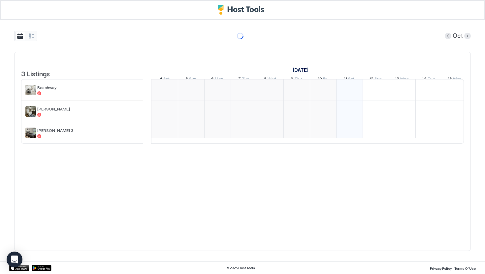
scroll to position [0, 185]
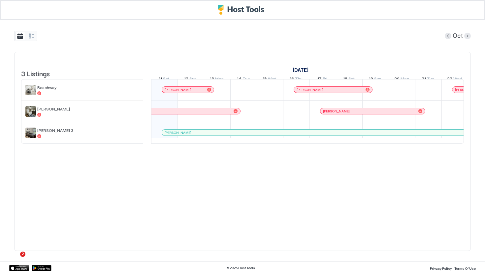
click at [302, 28] on div "[DATE] Listings [DATE] [DATE] 4 Sat 5 Sun 6 Mon 7 Tue 8 Wed 9 Thu 10 Fri 11 Sat…" at bounding box center [242, 141] width 457 height 242
